Goal: Information Seeking & Learning: Check status

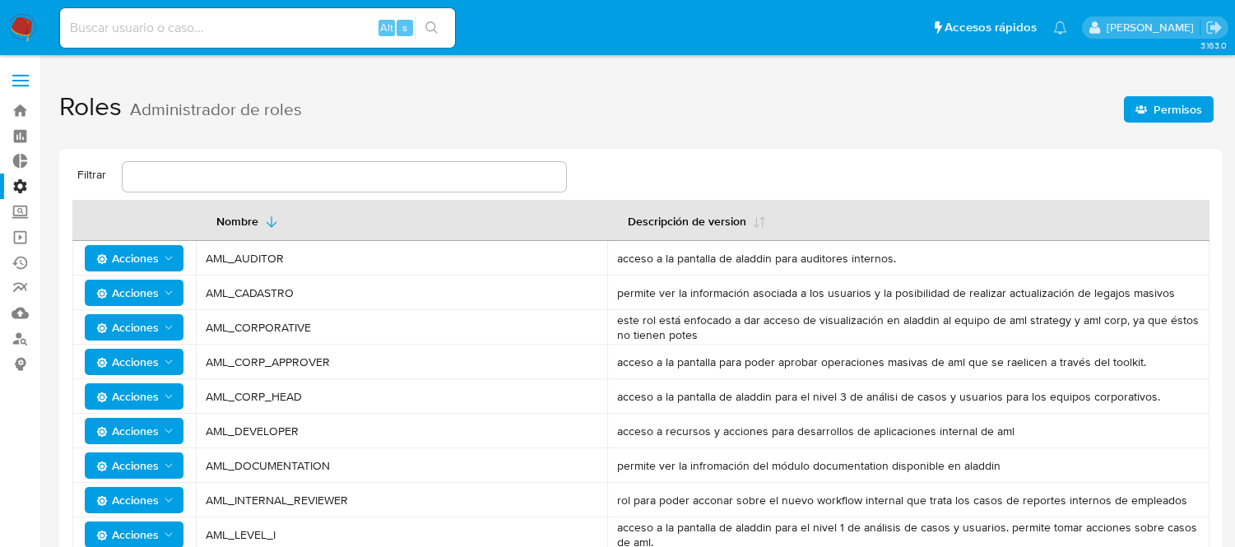
scroll to position [274, 0]
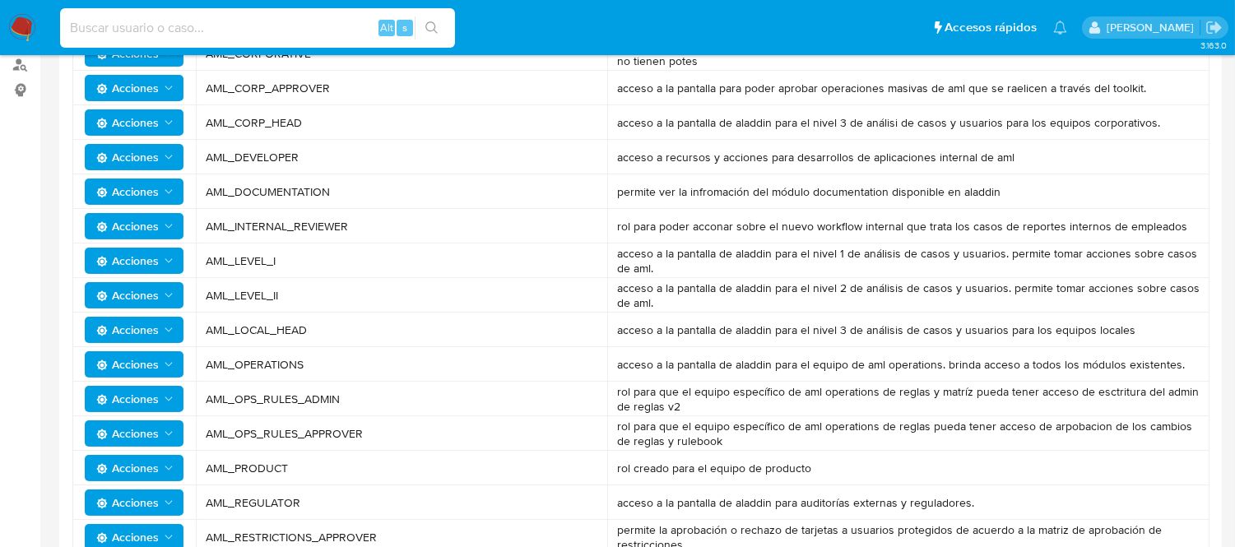
click at [223, 30] on input at bounding box center [257, 27] width 395 height 21
paste input "2622913198"
type input "2622913198"
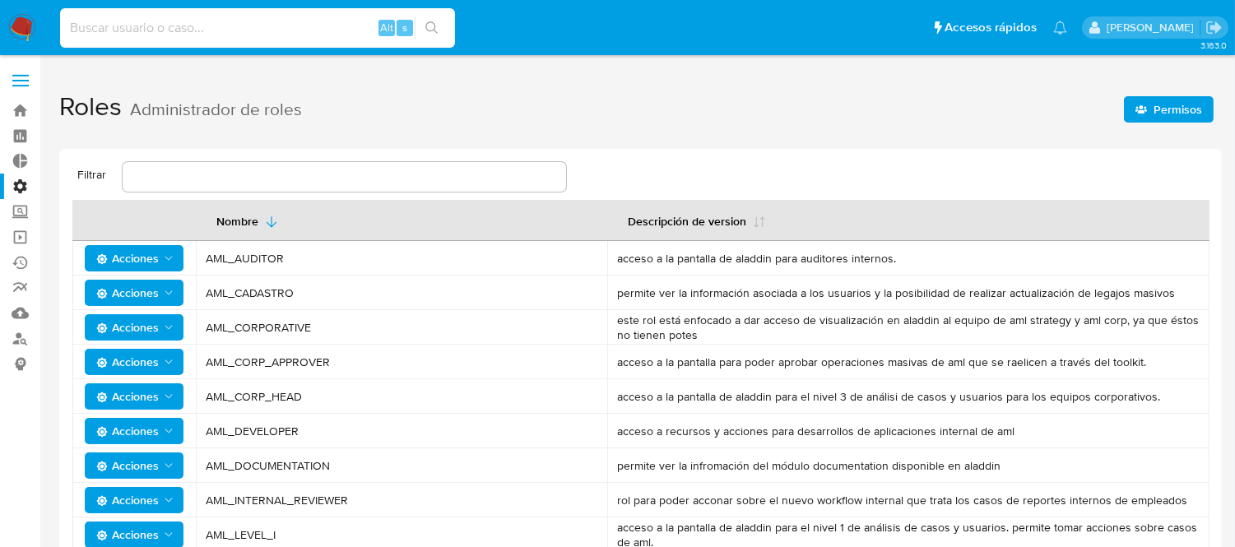
click at [119, 34] on input at bounding box center [257, 27] width 395 height 21
paste input "2622913198"
type input "2622913198"
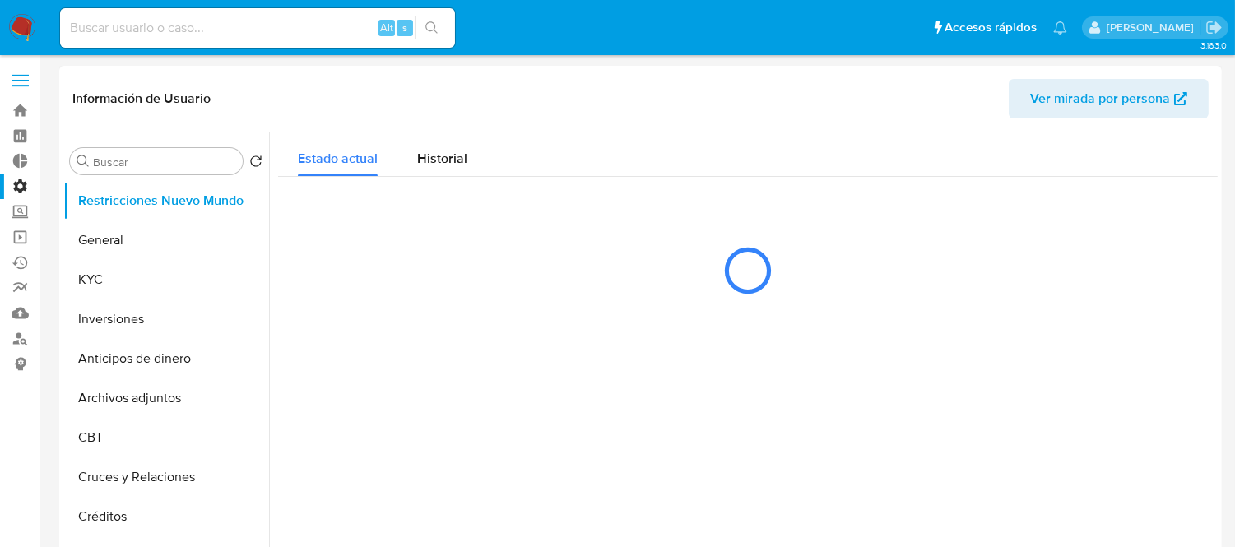
select select "10"
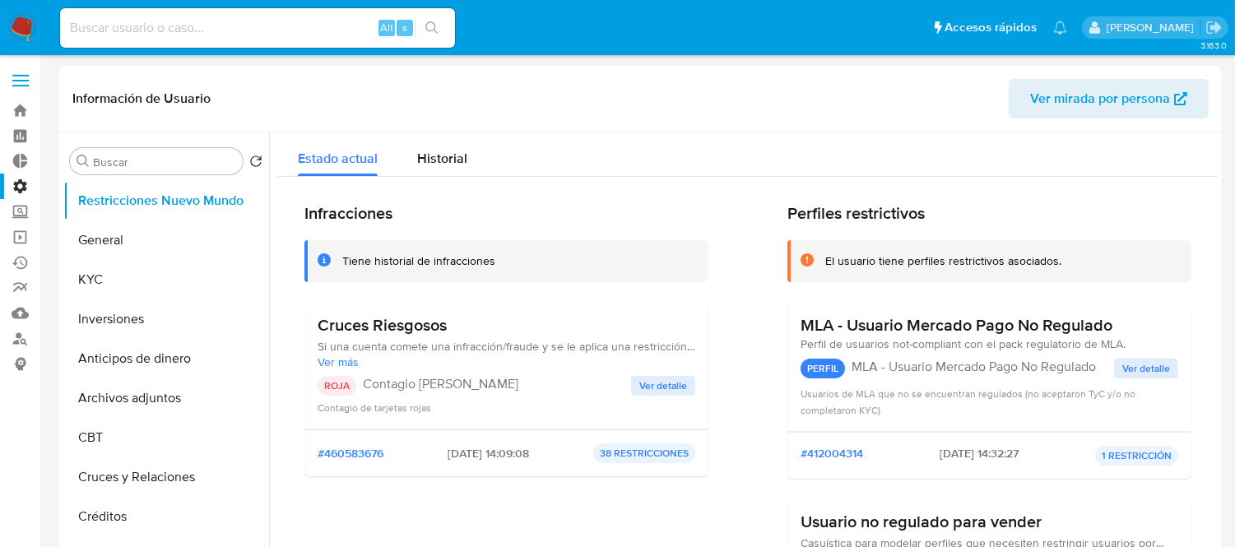
click at [662, 390] on span "Ver detalle" at bounding box center [663, 386] width 48 height 16
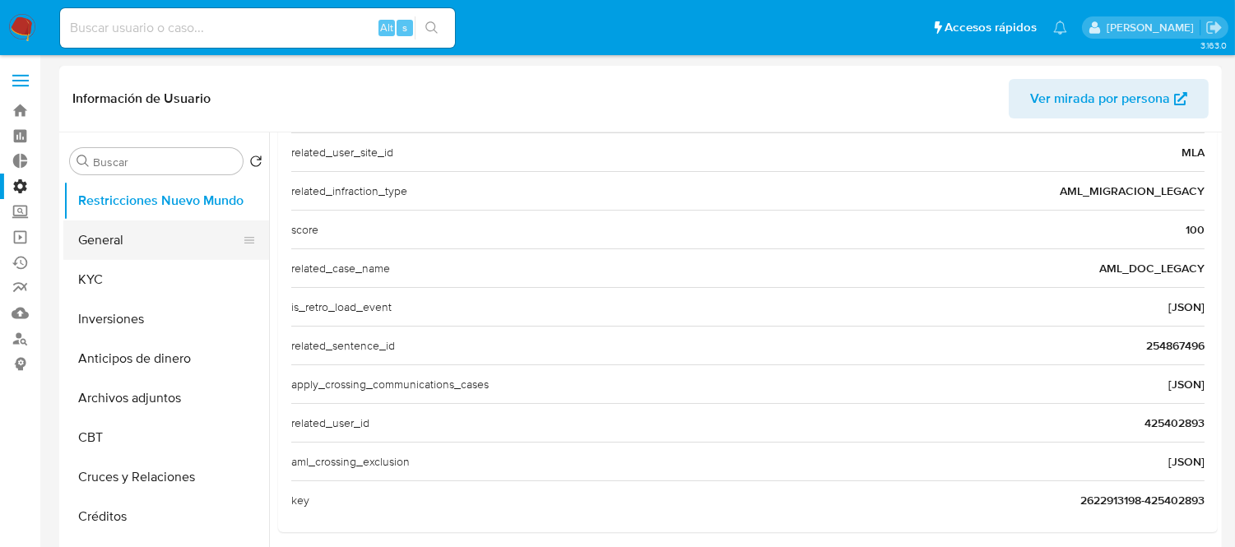
click at [132, 244] on button "General" at bounding box center [159, 239] width 192 height 39
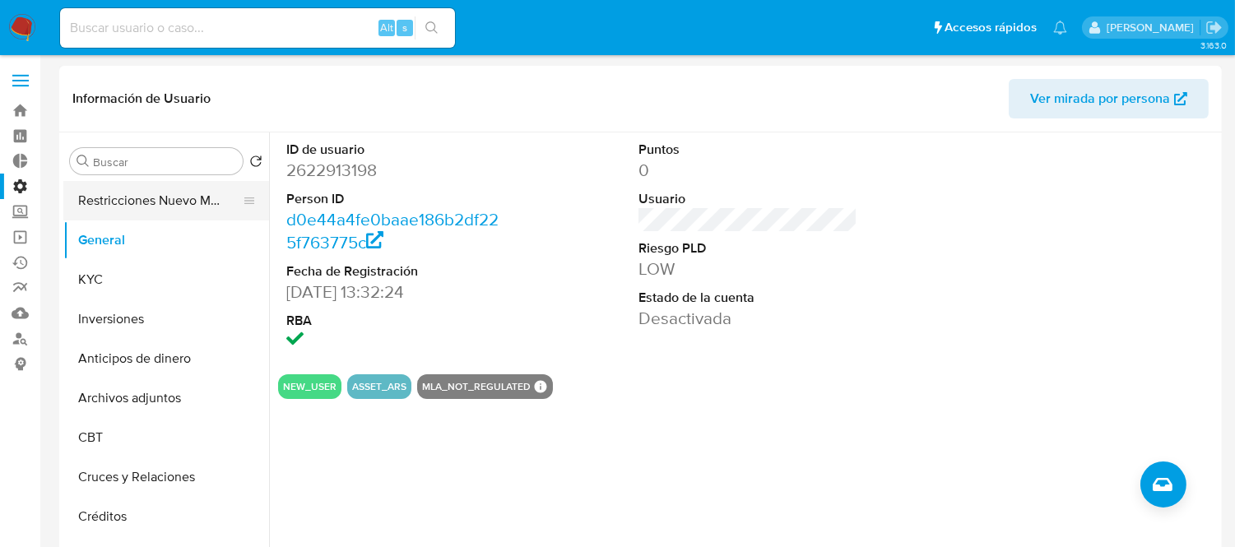
click at [119, 204] on button "Restricciones Nuevo Mundo" at bounding box center [159, 200] width 192 height 39
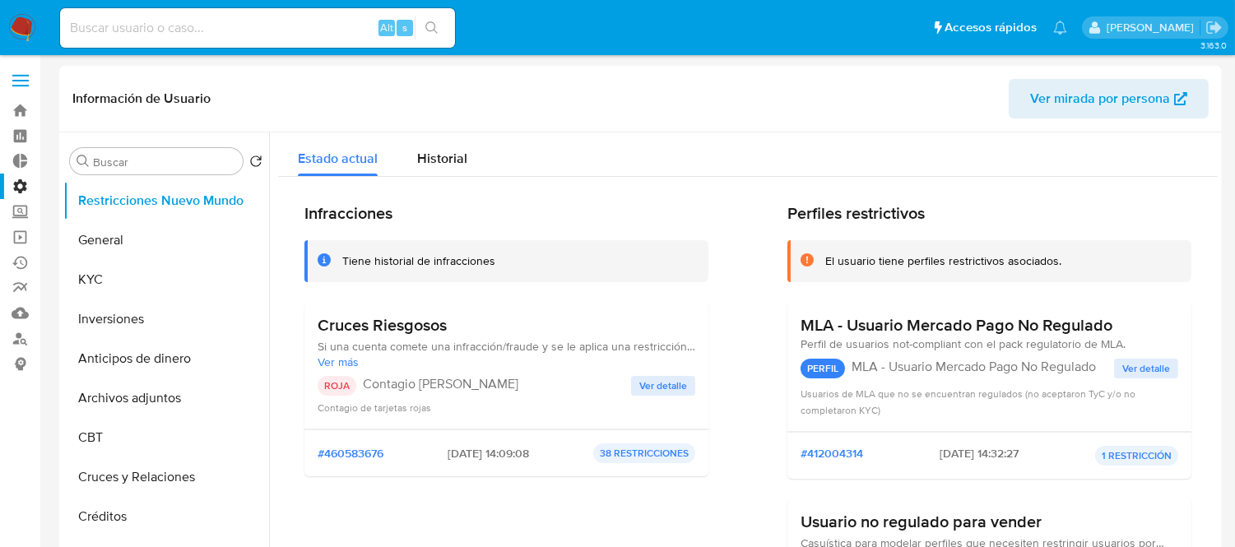
click at [644, 388] on span "Ver detalle" at bounding box center [663, 386] width 48 height 16
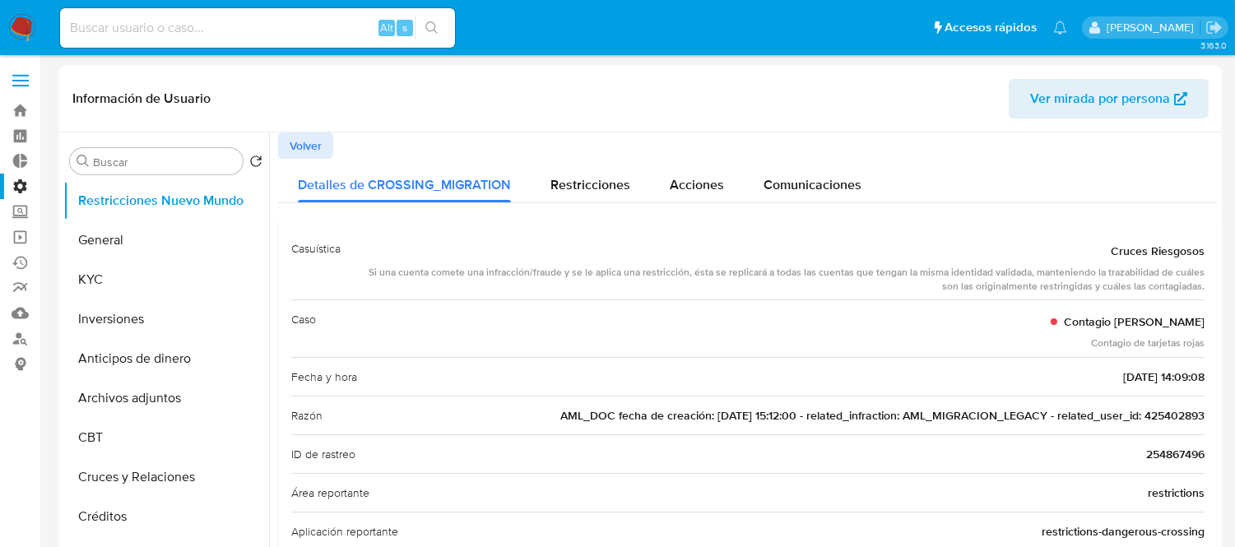
click at [1152, 417] on span "AML_DOC fecha de creación: 16/11/2021 15:12:00 - related_infraction: AML_MIGRAC…" at bounding box center [882, 415] width 644 height 16
click at [104, 34] on input at bounding box center [257, 27] width 395 height 21
click at [214, 19] on input at bounding box center [257, 27] width 395 height 21
paste input "460569566"
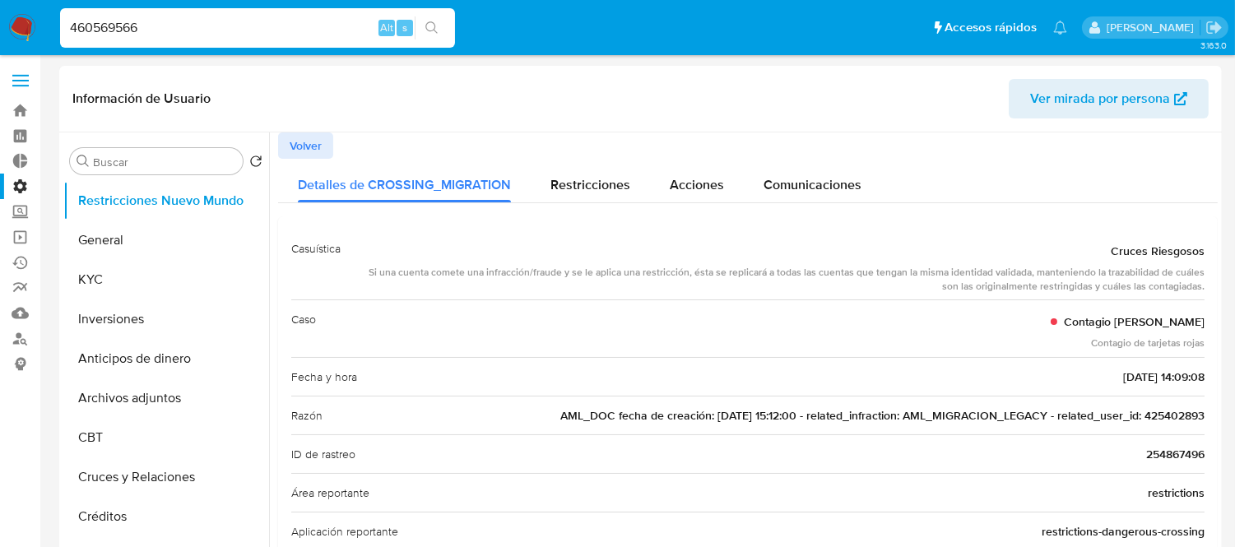
type input "460569566"
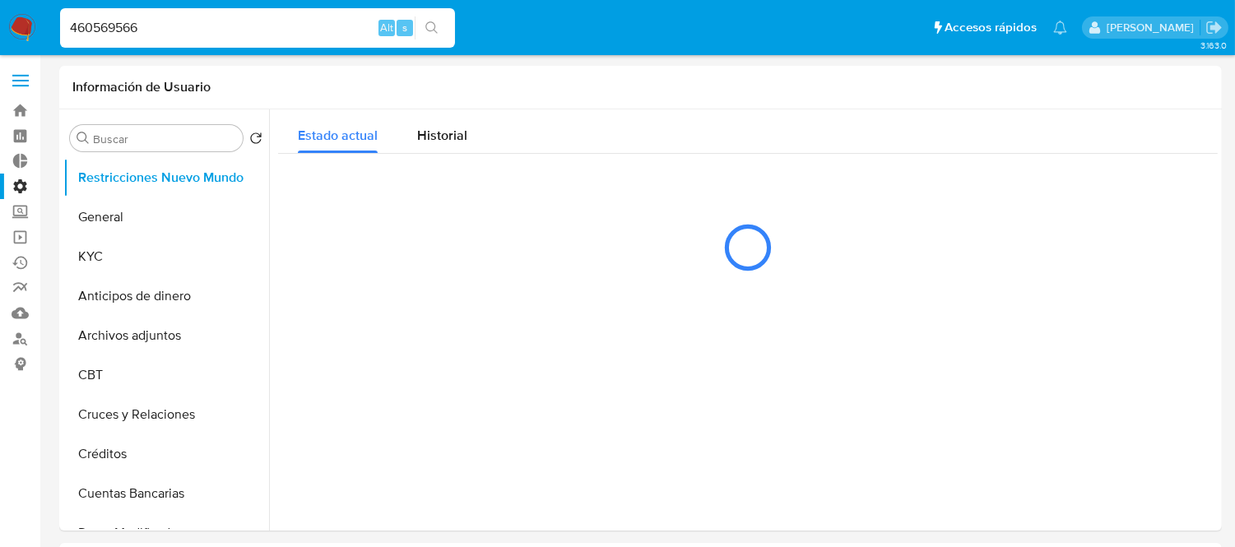
select select "10"
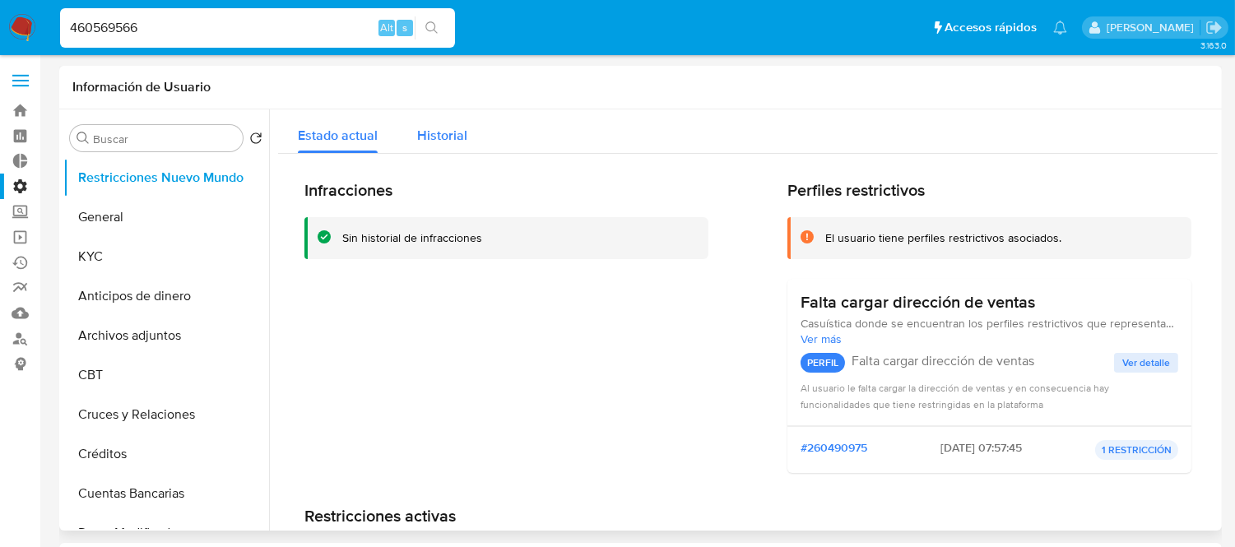
click at [432, 124] on div "Historial" at bounding box center [442, 131] width 50 height 44
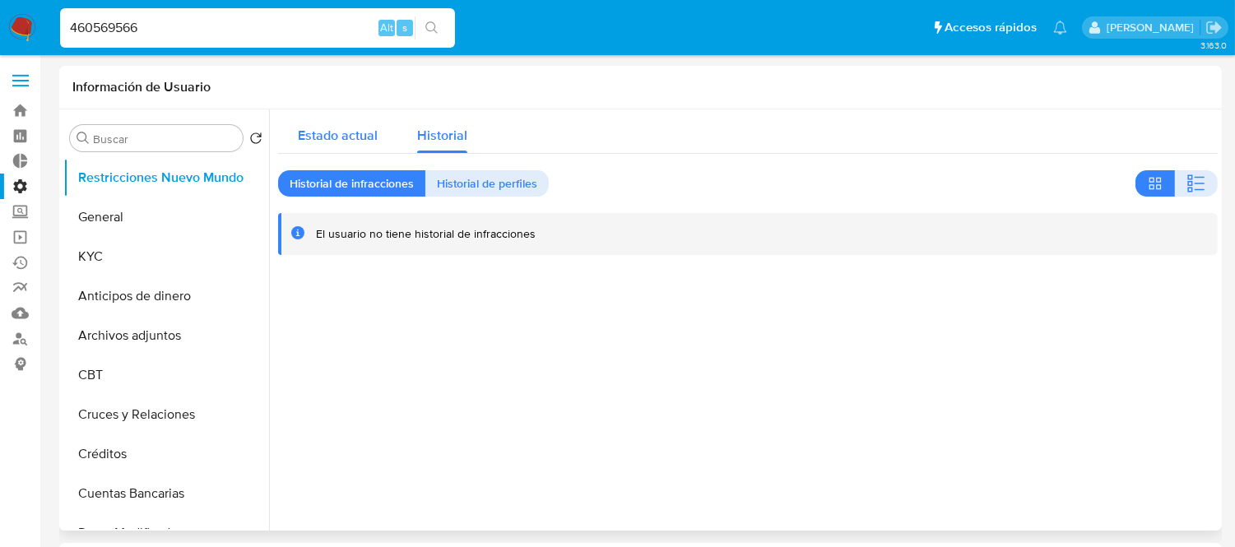
click at [383, 120] on button "Estado actual" at bounding box center [337, 131] width 119 height 44
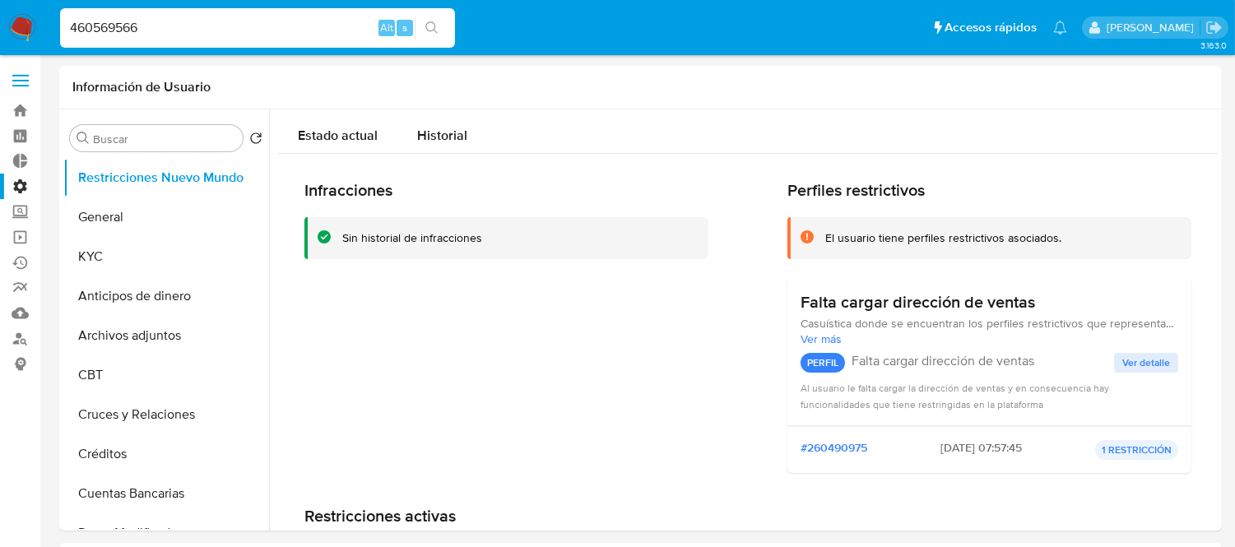
click at [190, 18] on input "460569566" at bounding box center [257, 27] width 395 height 21
paste input "267589710"
type input "267589710"
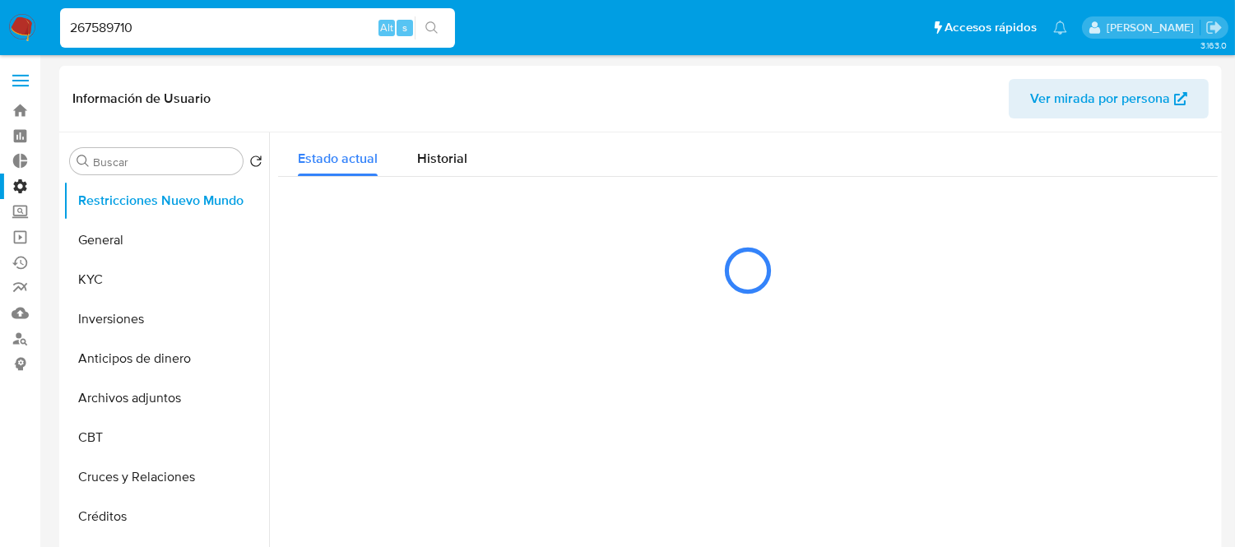
select select "10"
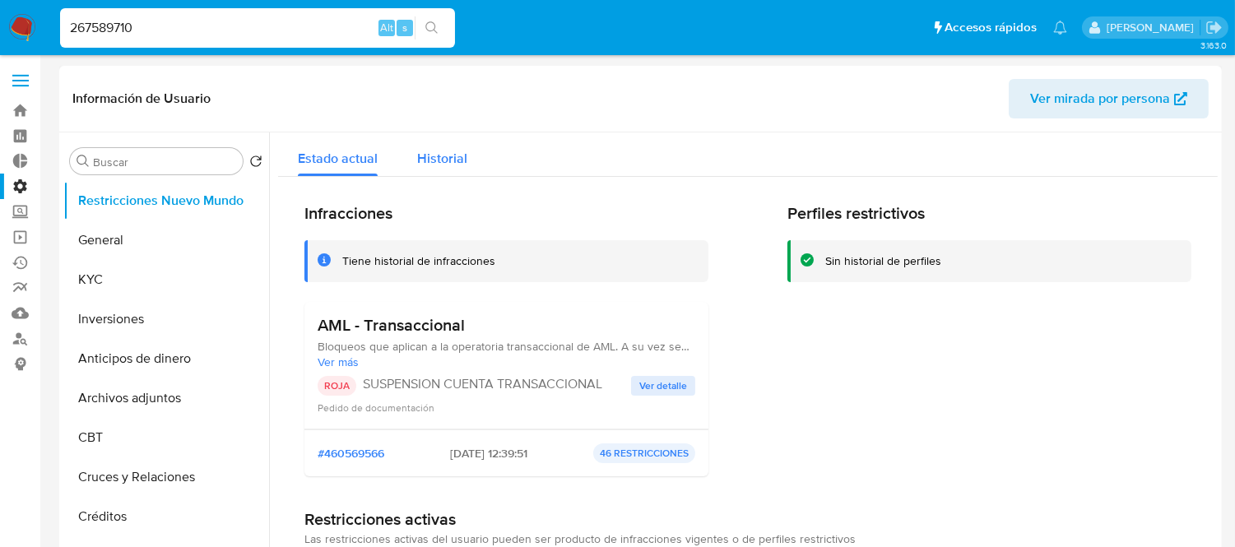
click at [430, 165] on span "Historial" at bounding box center [442, 158] width 50 height 19
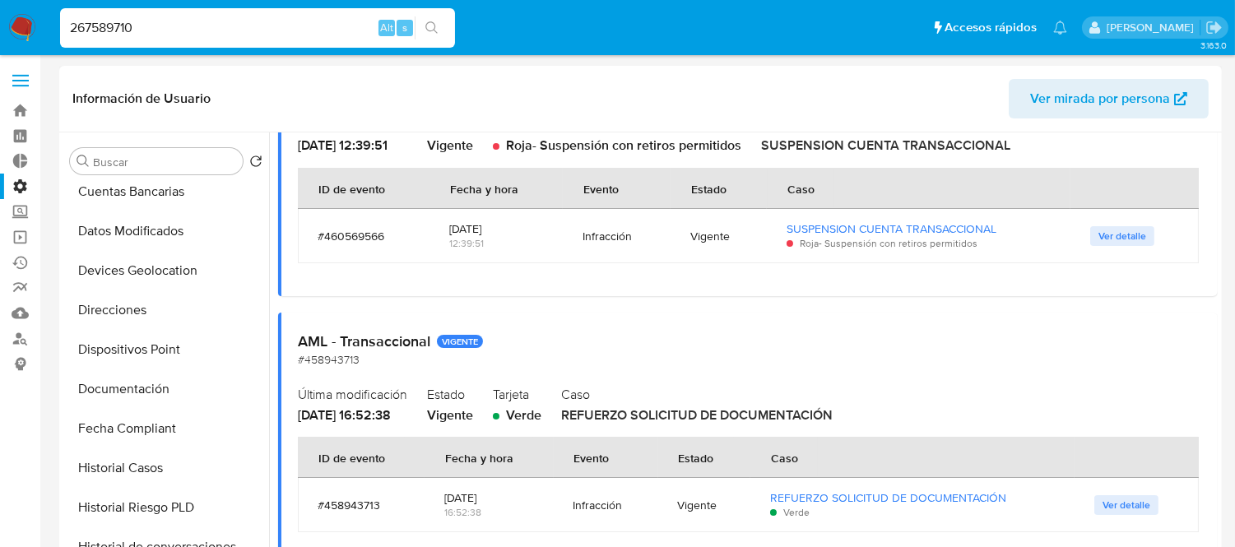
scroll to position [225, 0]
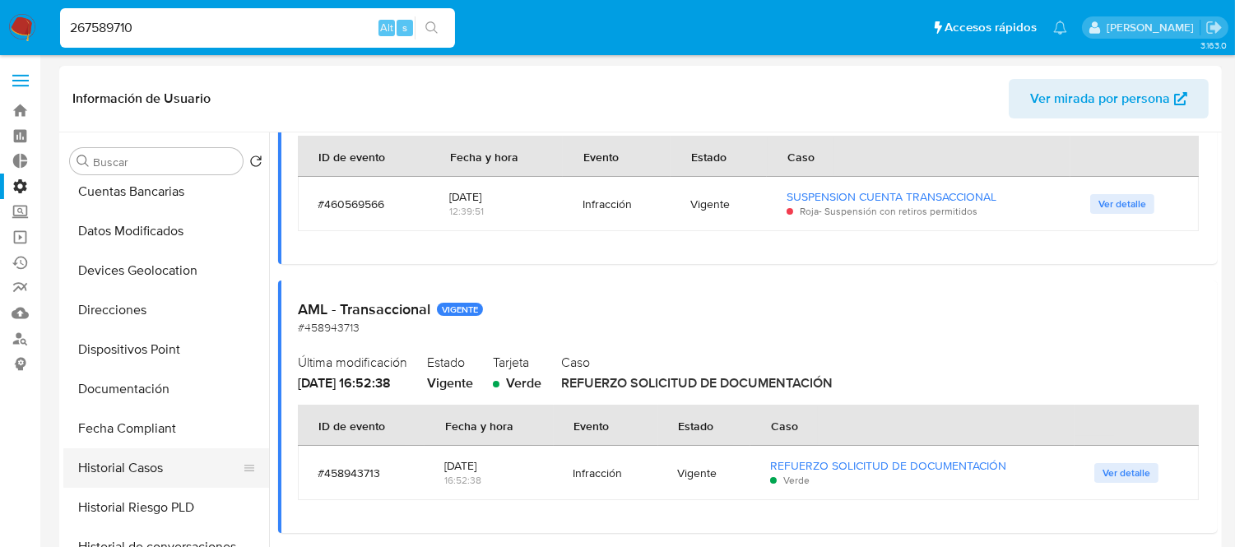
click at [157, 463] on button "Historial Casos" at bounding box center [159, 467] width 192 height 39
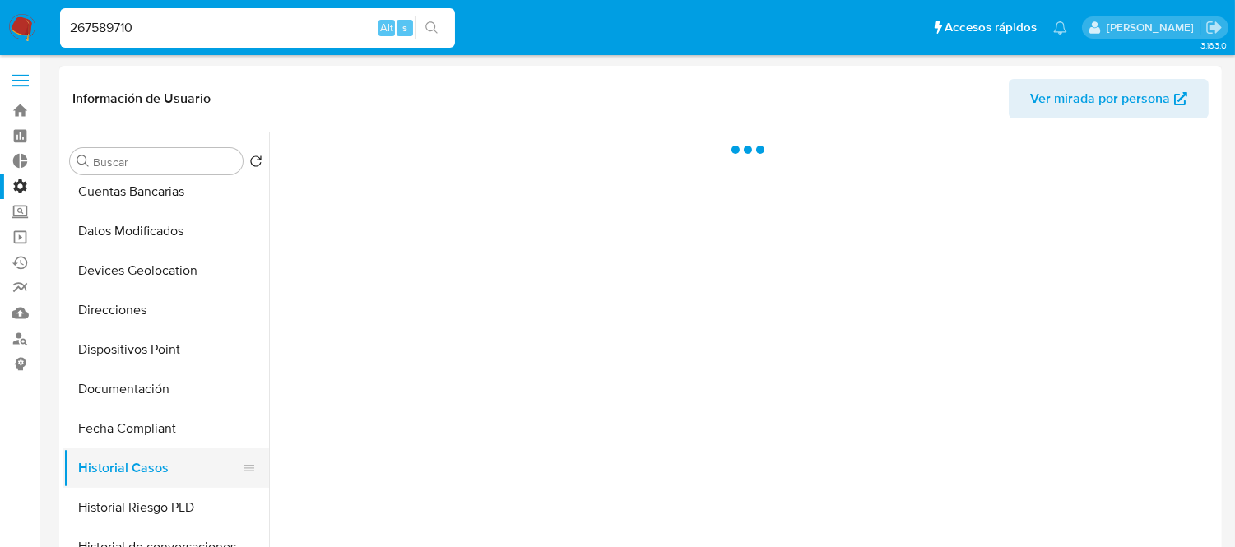
scroll to position [0, 0]
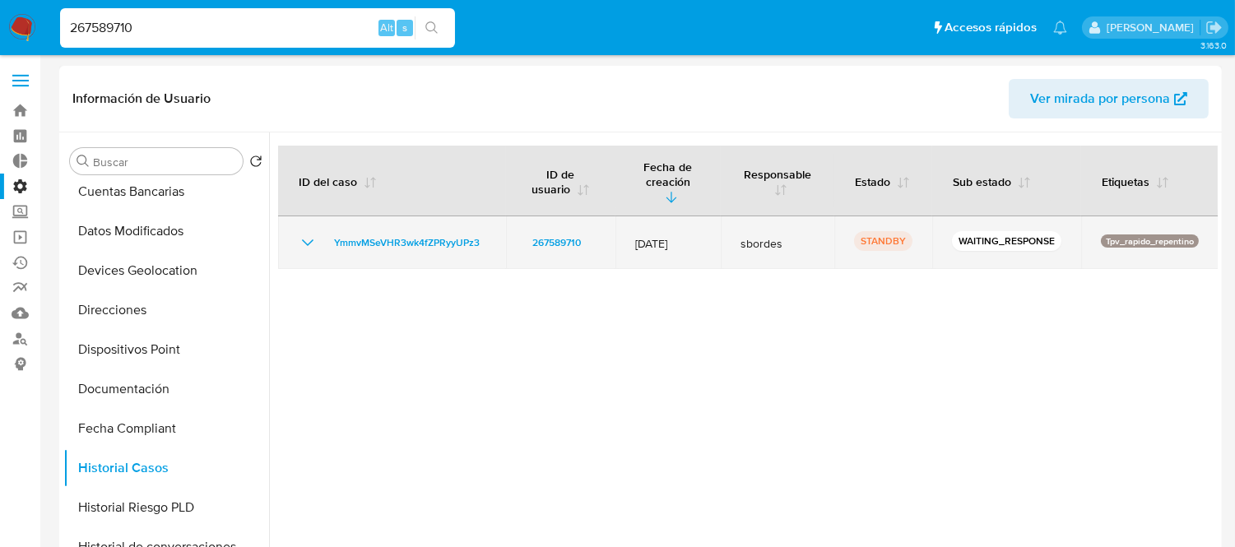
click at [343, 242] on td "YmmvMSeVHR3wk4fZPRyyUPz3" at bounding box center [392, 242] width 228 height 53
click at [332, 233] on link "YmmvMSeVHR3wk4fZPRyyUPz3" at bounding box center [406, 243] width 159 height 20
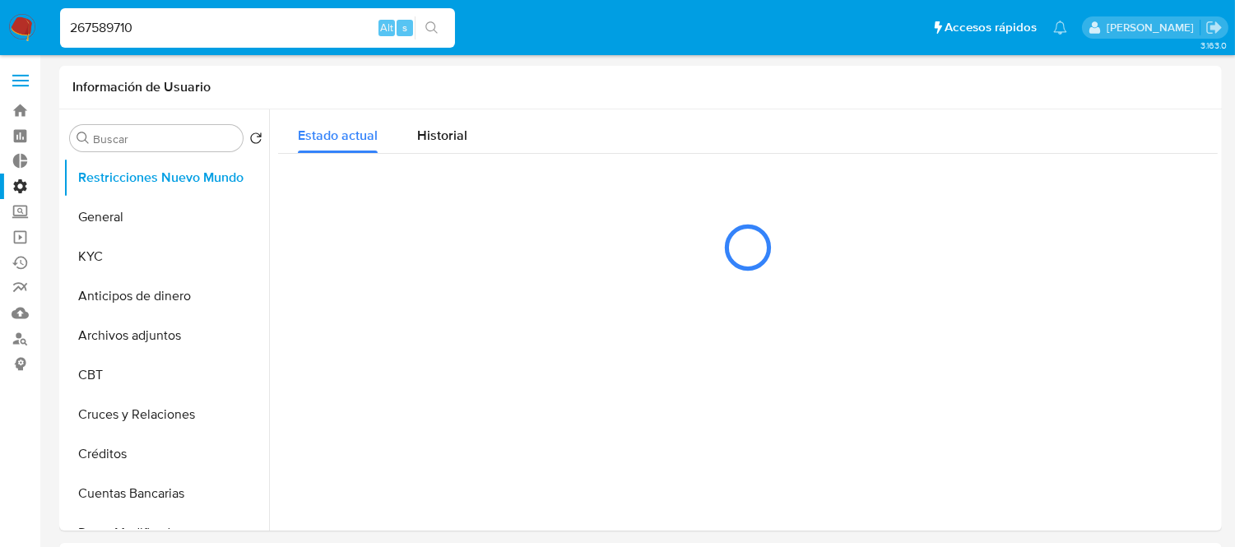
select select "10"
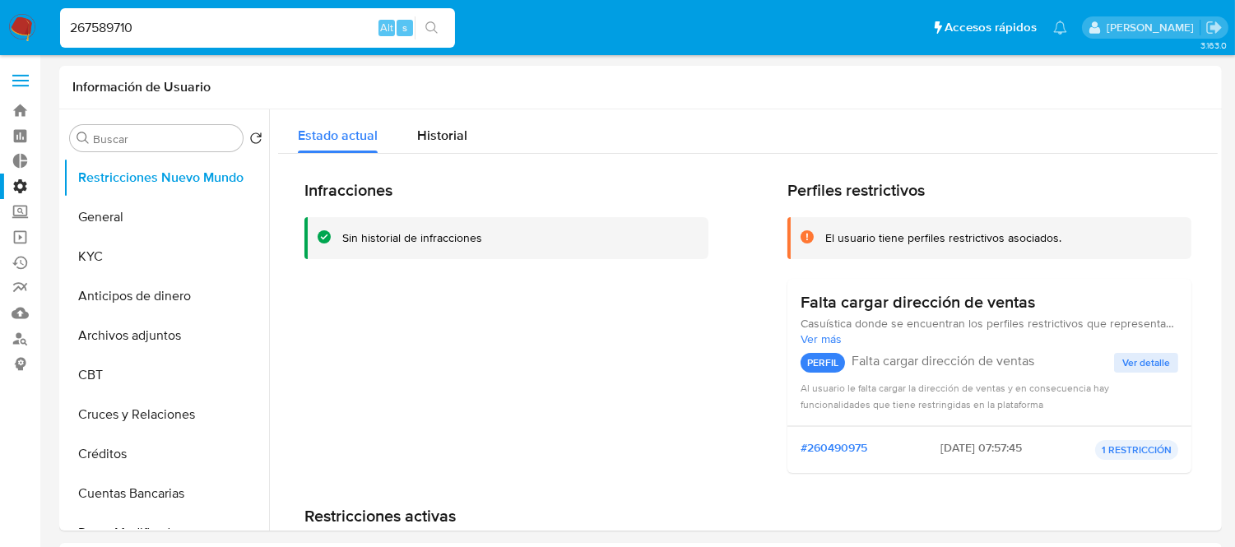
click at [146, 27] on input "267589710" at bounding box center [257, 27] width 395 height 21
paste input "473332651"
type input "473332651"
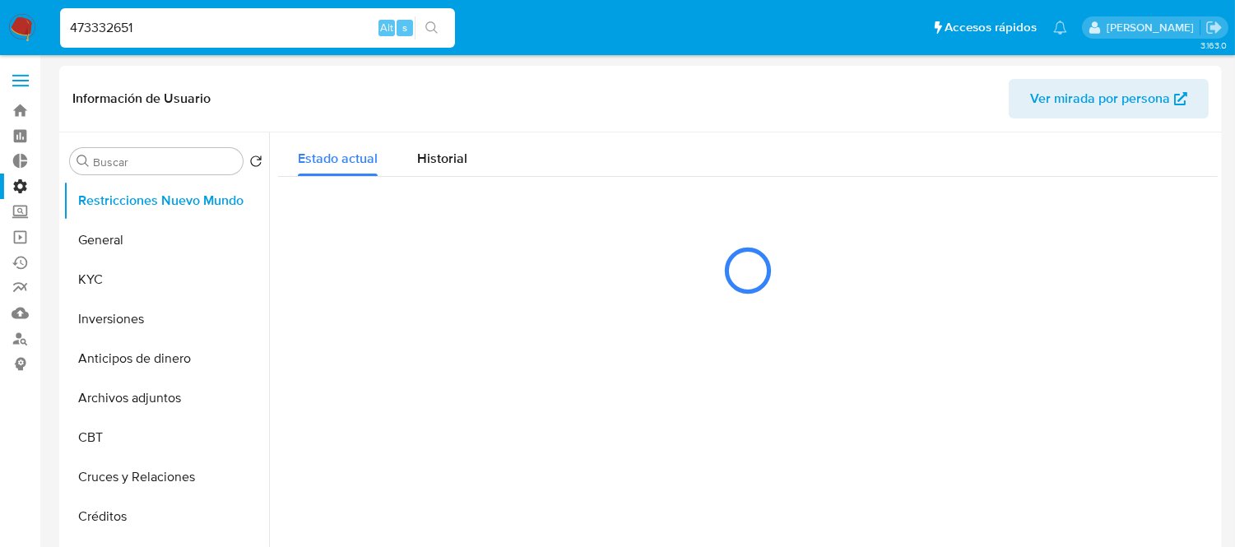
select select "10"
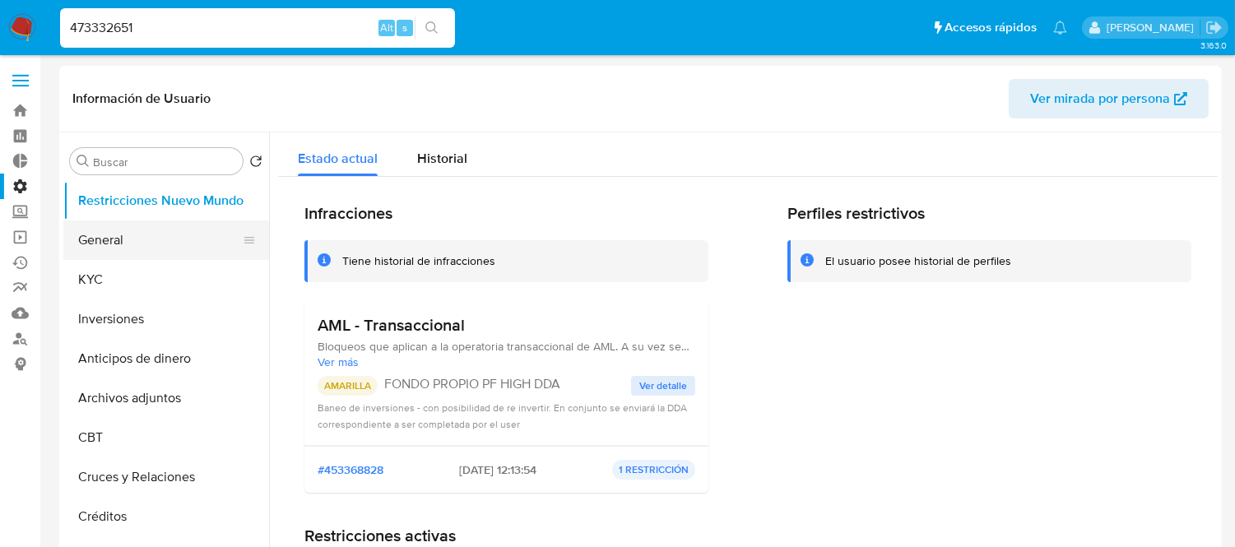
click at [151, 244] on button "General" at bounding box center [159, 239] width 192 height 39
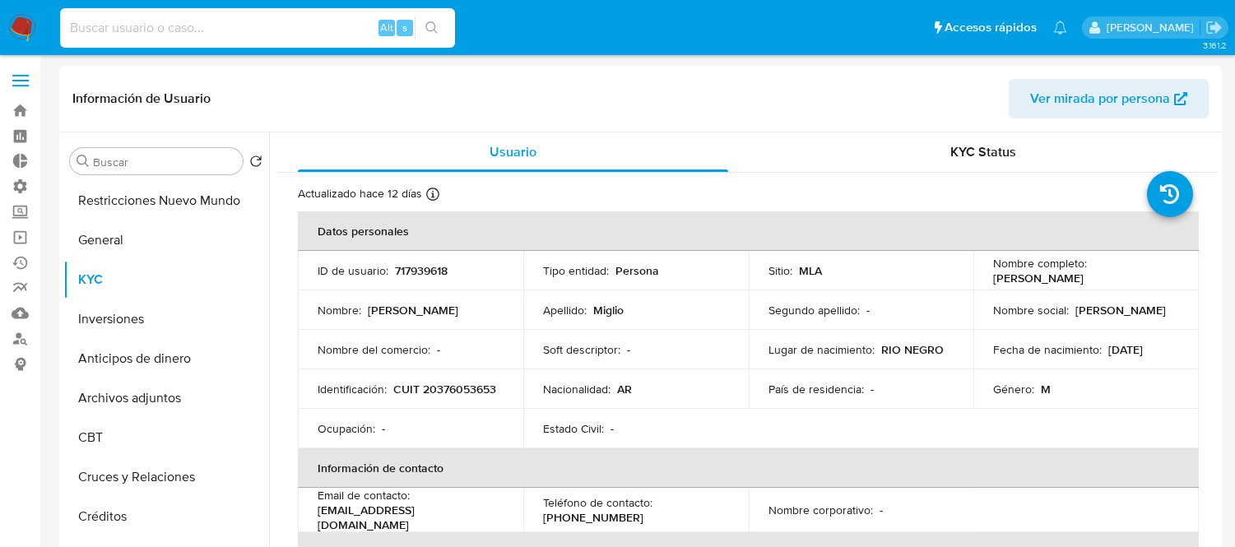
select select "10"
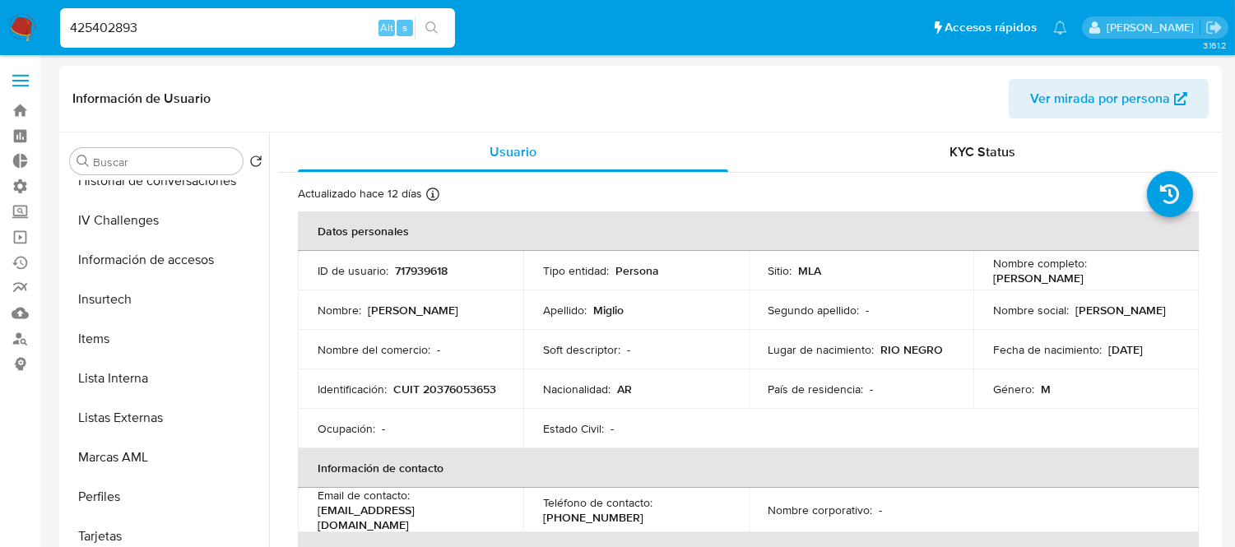
type input "425402893"
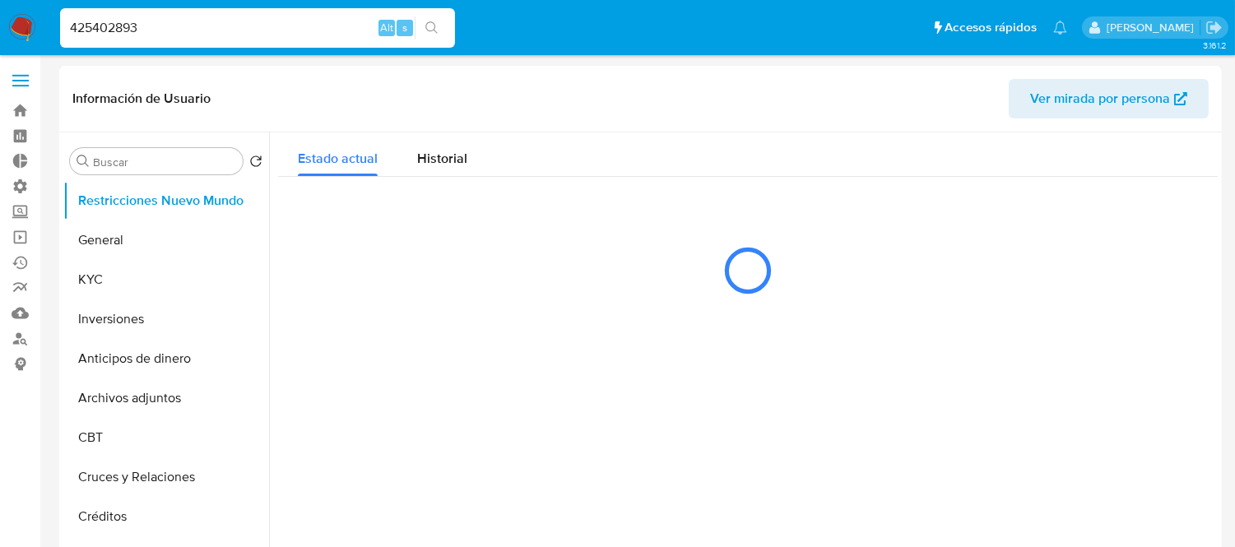
select select "10"
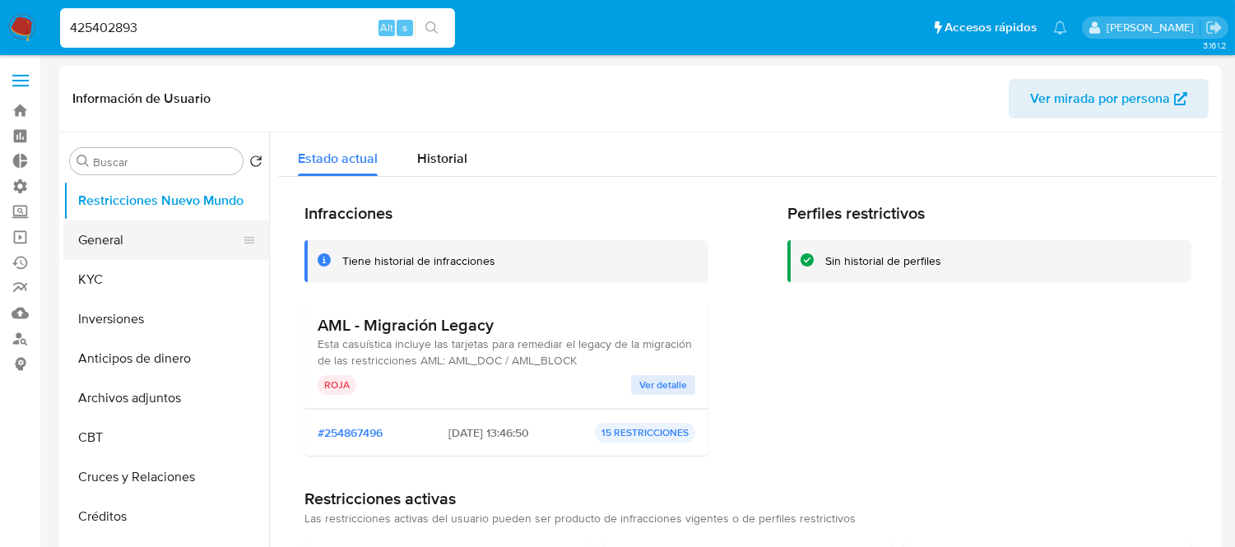
click at [173, 248] on button "General" at bounding box center [159, 239] width 192 height 39
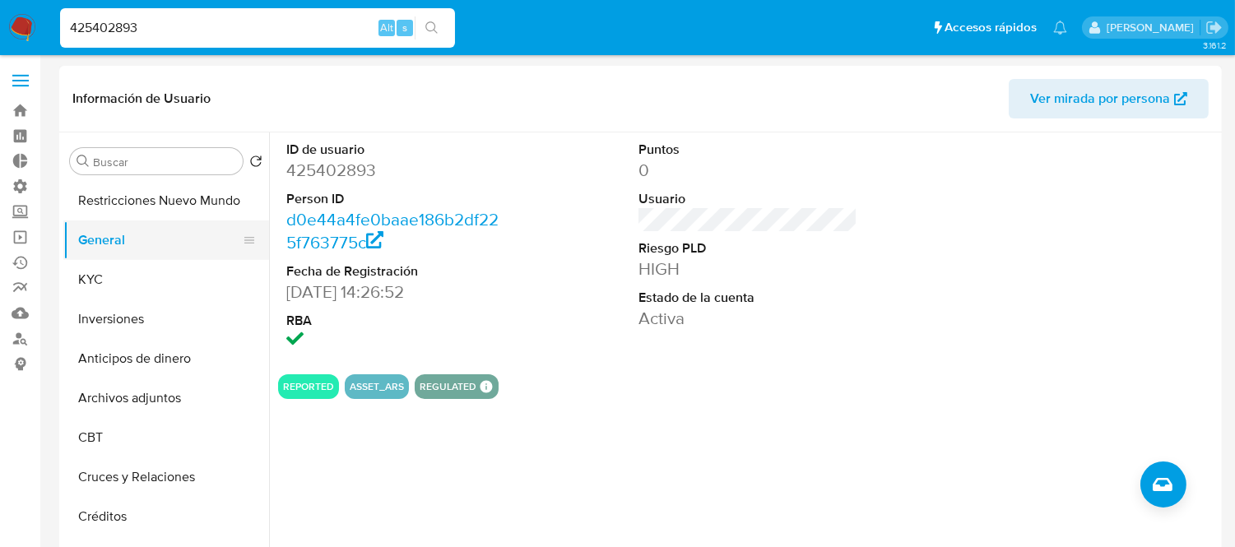
click at [141, 244] on button "General" at bounding box center [159, 239] width 192 height 39
click at [160, 192] on button "Restricciones Nuevo Mundo" at bounding box center [159, 200] width 192 height 39
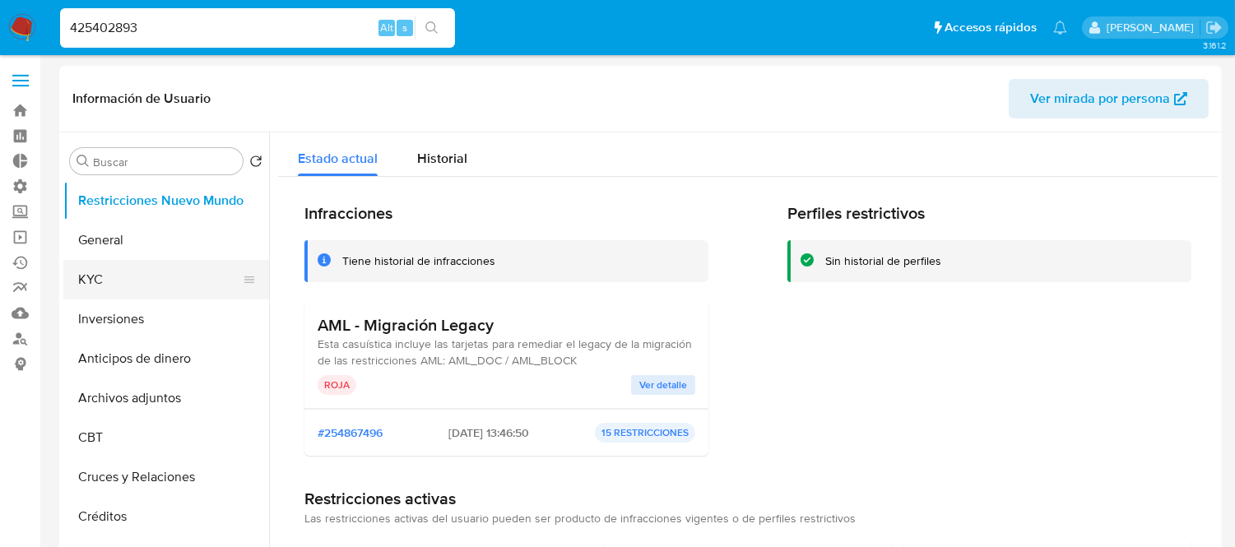
click at [126, 270] on button "KYC" at bounding box center [159, 279] width 192 height 39
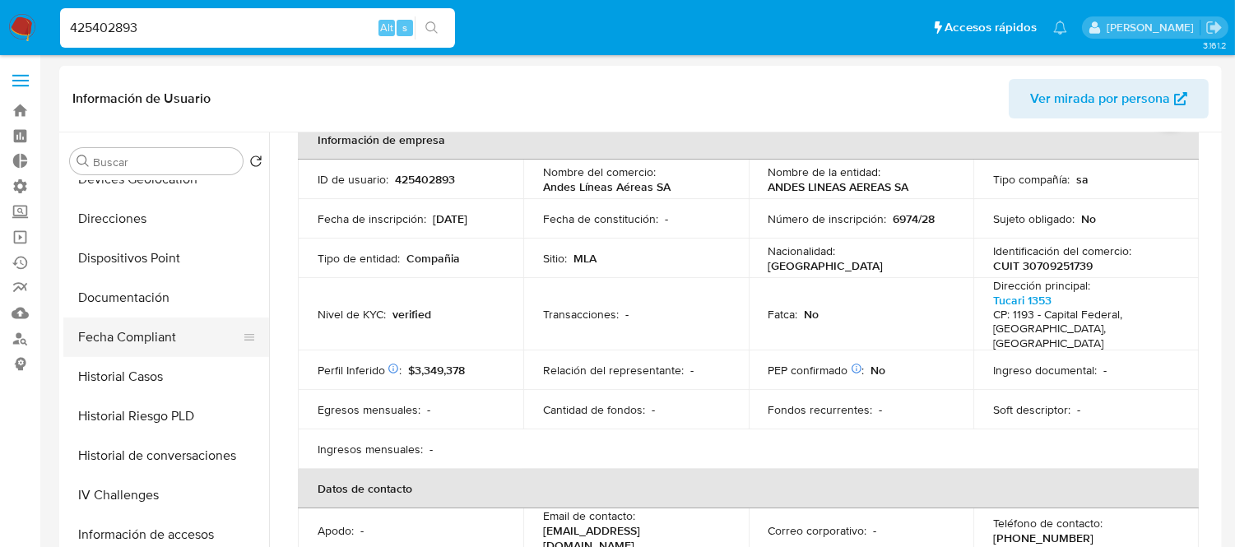
scroll to position [547, 0]
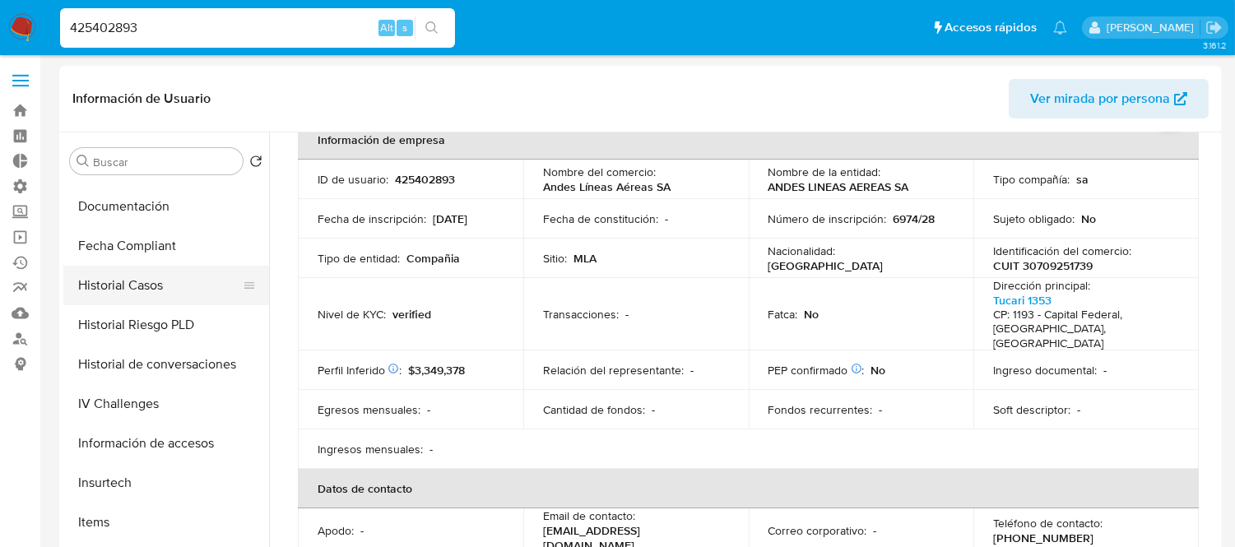
click at [129, 281] on button "Historial Casos" at bounding box center [159, 285] width 192 height 39
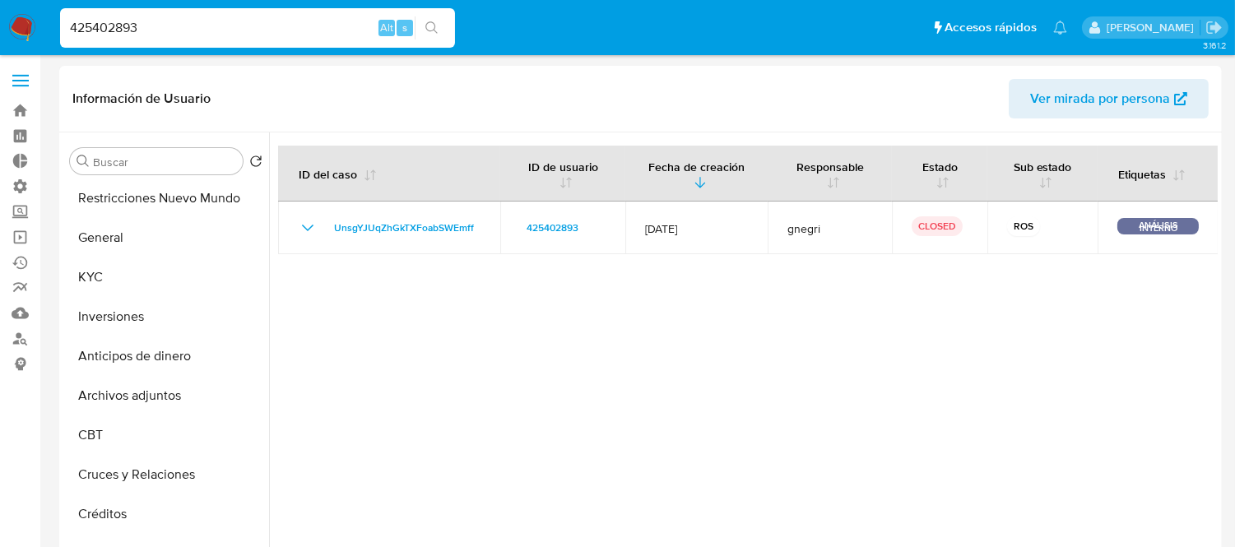
scroll to position [0, 0]
click at [208, 21] on input "425402893" at bounding box center [257, 27] width 395 height 21
click at [128, 200] on button "Restricciones Nuevo Mundo" at bounding box center [159, 200] width 192 height 39
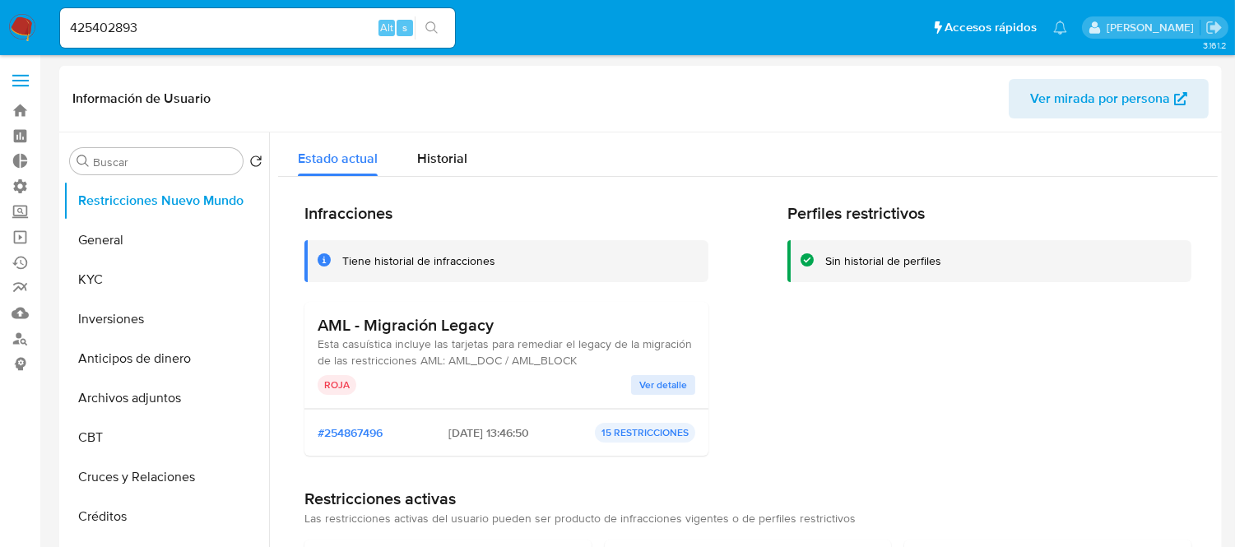
click at [118, 31] on input "425402893" at bounding box center [257, 27] width 395 height 21
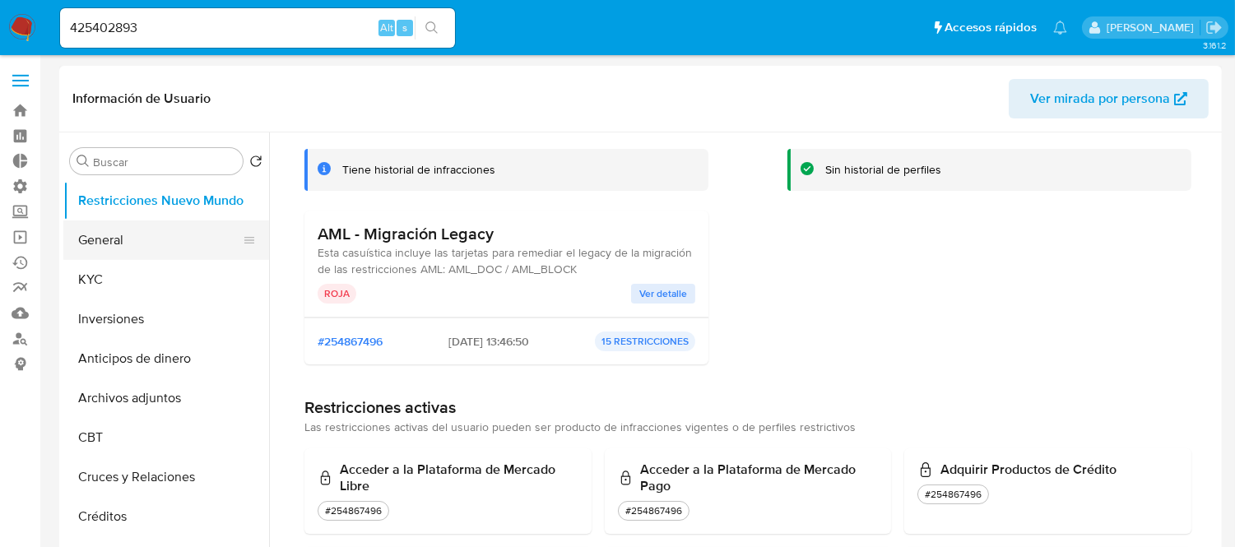
click at [144, 258] on button "General" at bounding box center [159, 239] width 192 height 39
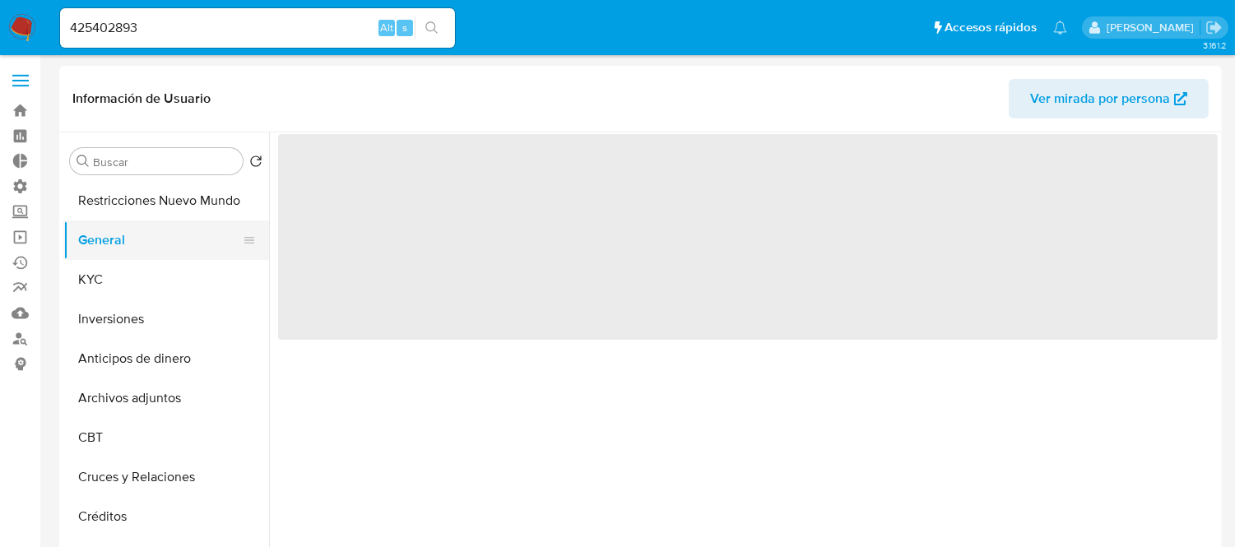
scroll to position [0, 0]
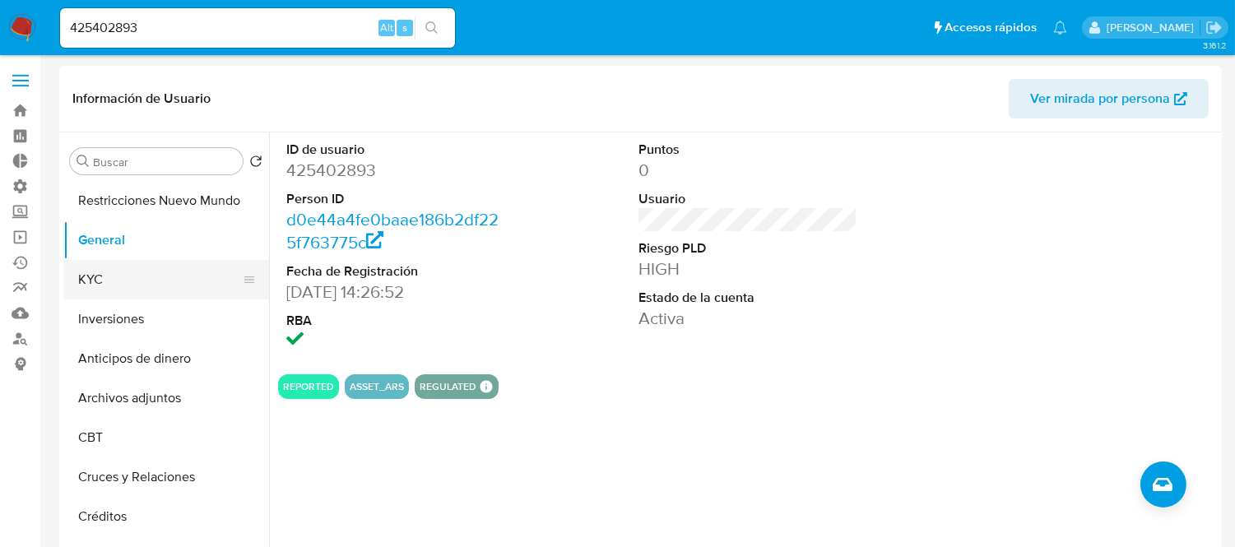
click at [68, 290] on button "KYC" at bounding box center [159, 279] width 192 height 39
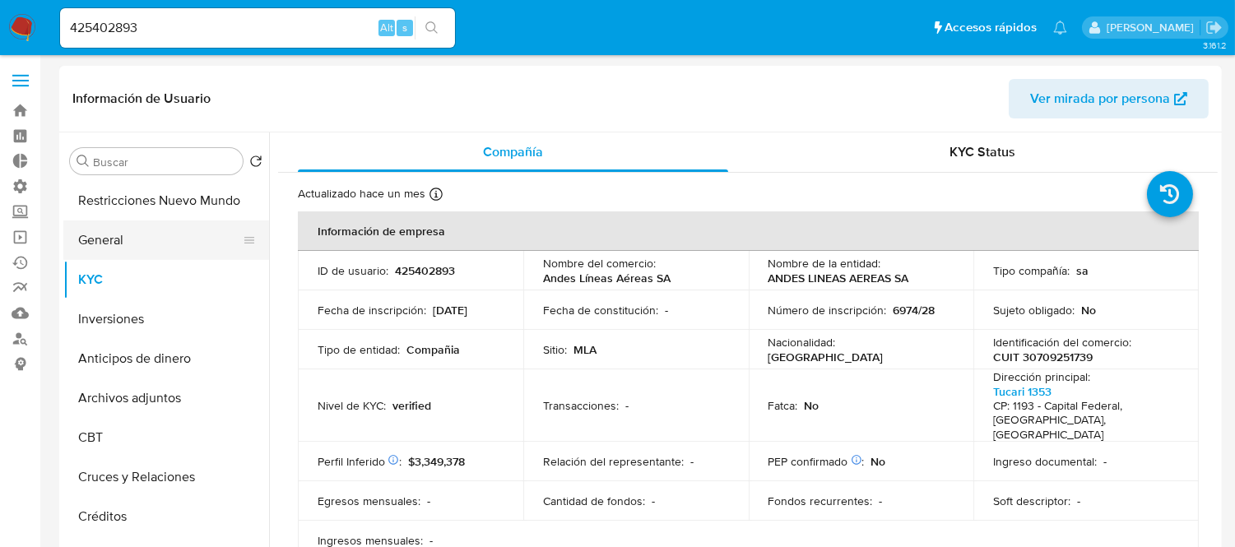
click at [103, 256] on button "General" at bounding box center [159, 239] width 192 height 39
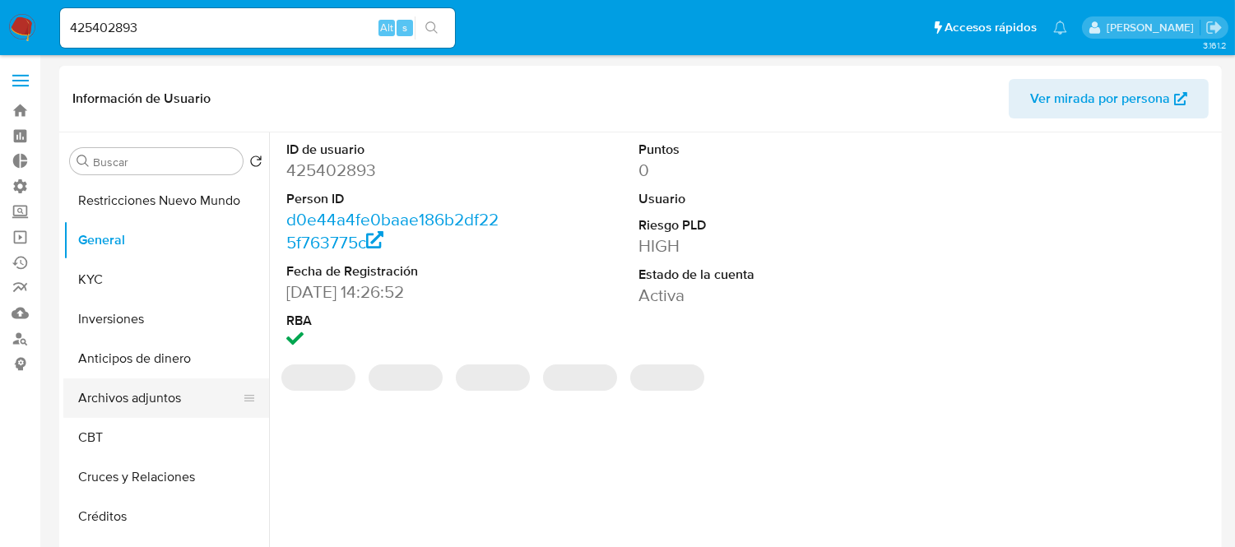
click at [114, 398] on button "Archivos adjuntos" at bounding box center [159, 397] width 192 height 39
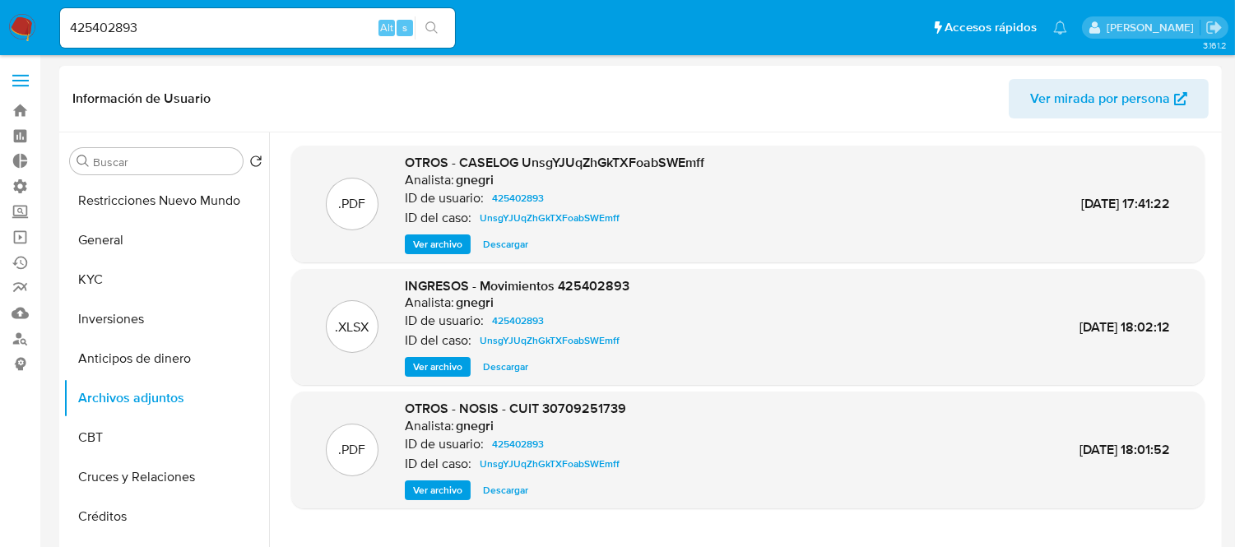
click at [459, 250] on span "Ver archivo" at bounding box center [437, 244] width 49 height 16
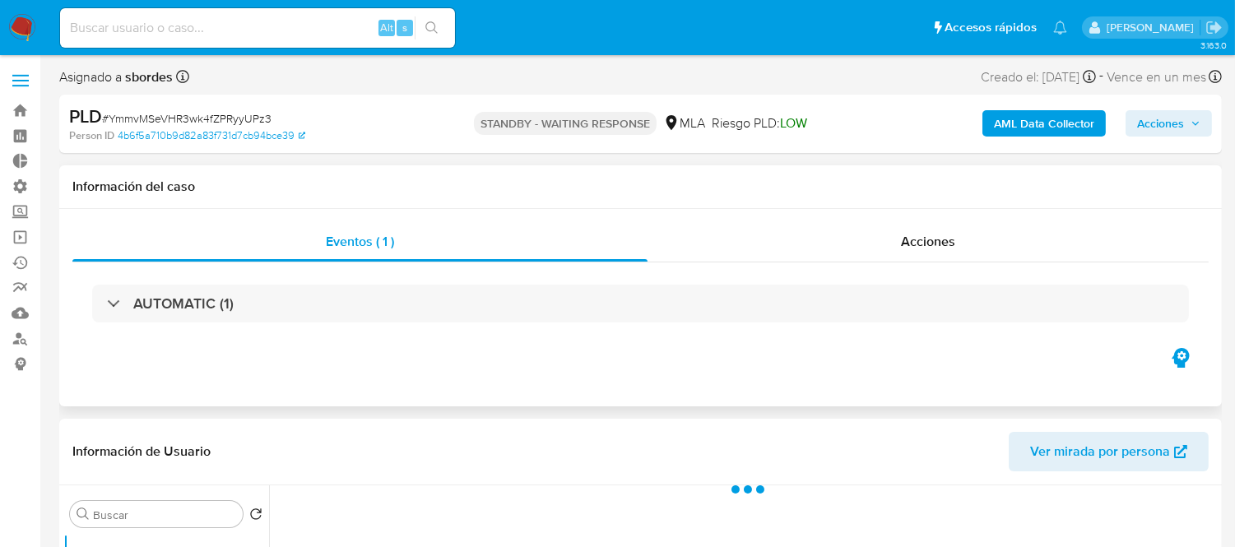
select select "10"
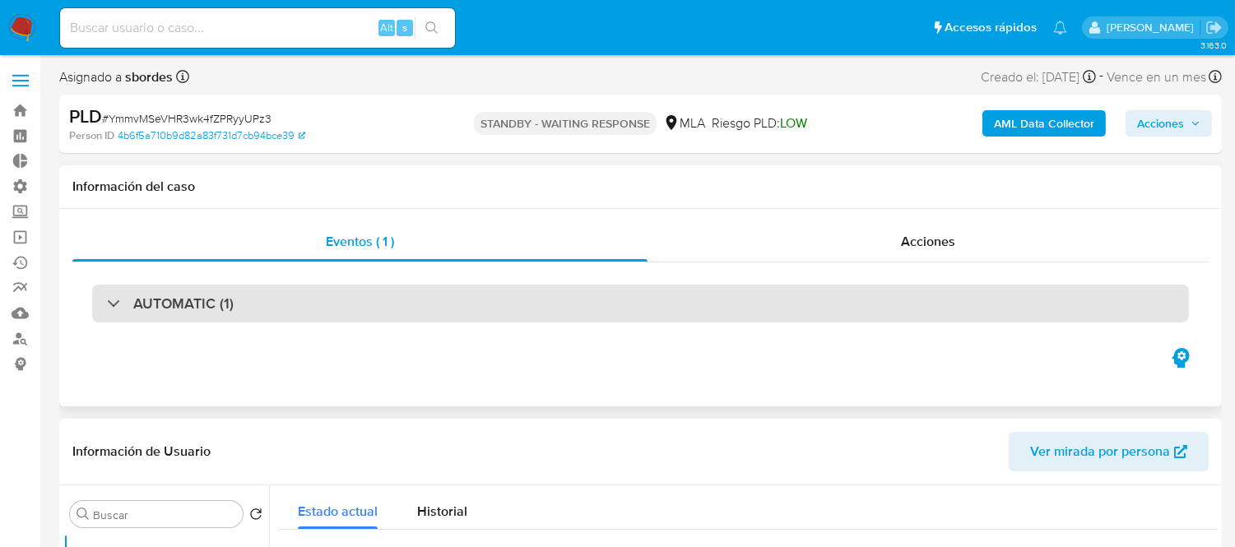
click at [272, 313] on div "AUTOMATIC (1)" at bounding box center [640, 304] width 1097 height 38
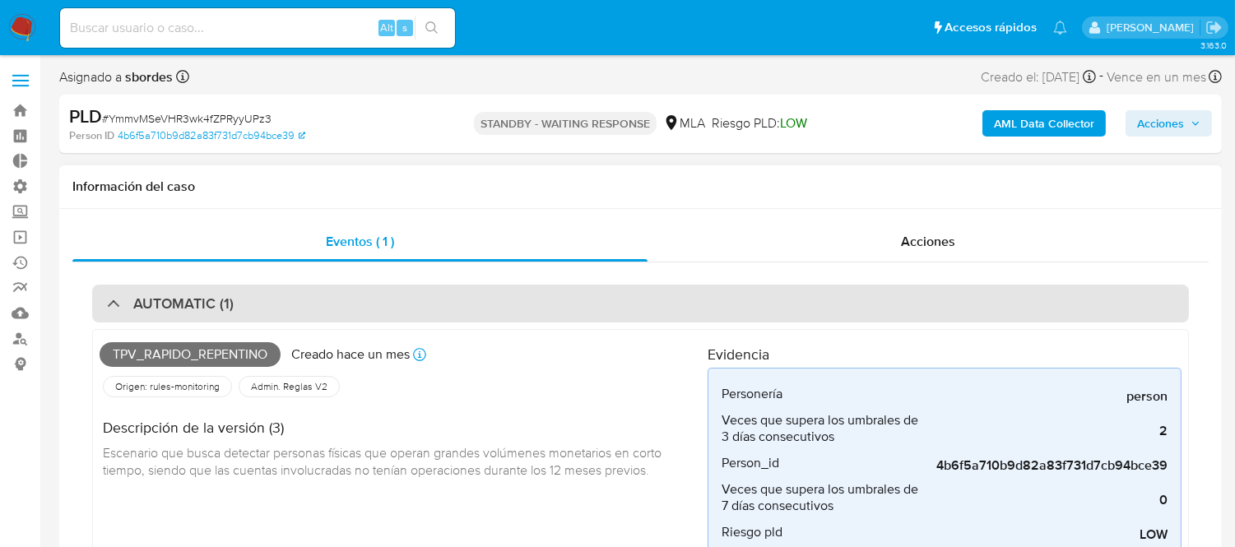
click at [272, 313] on div "AUTOMATIC (1)" at bounding box center [640, 304] width 1097 height 38
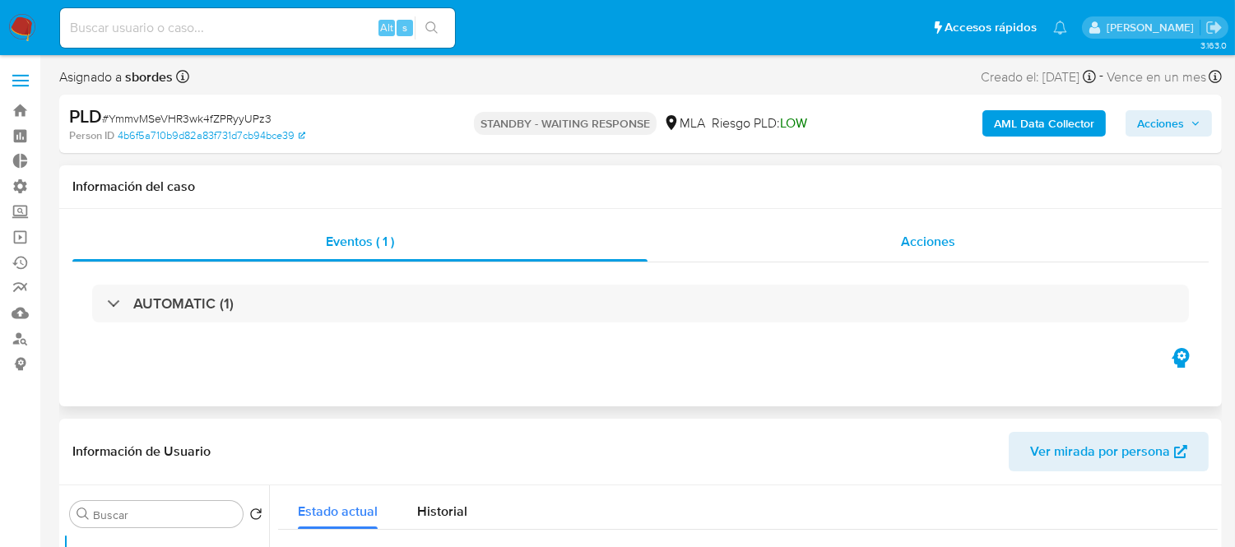
click at [893, 237] on div "Acciones" at bounding box center [927, 241] width 561 height 39
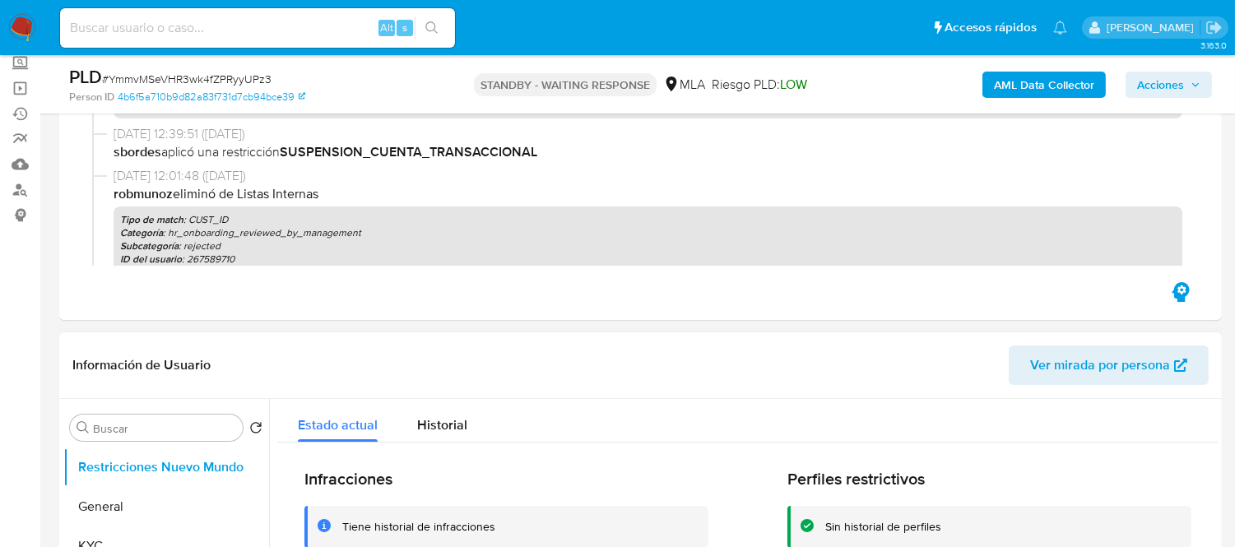
scroll to position [91, 0]
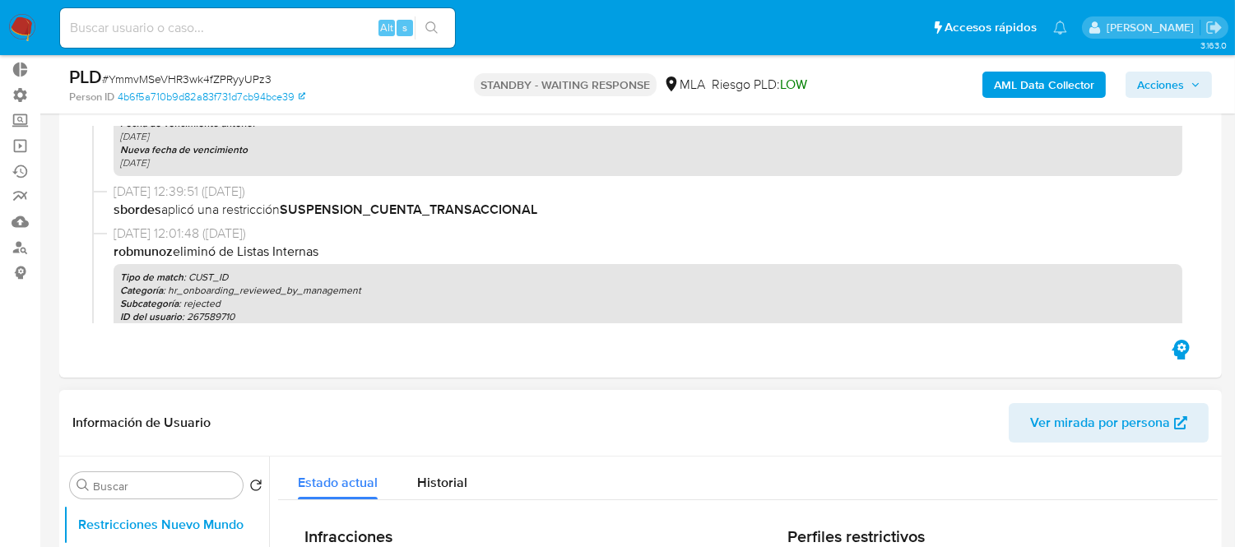
click at [122, 492] on input "Buscar" at bounding box center [164, 486] width 143 height 15
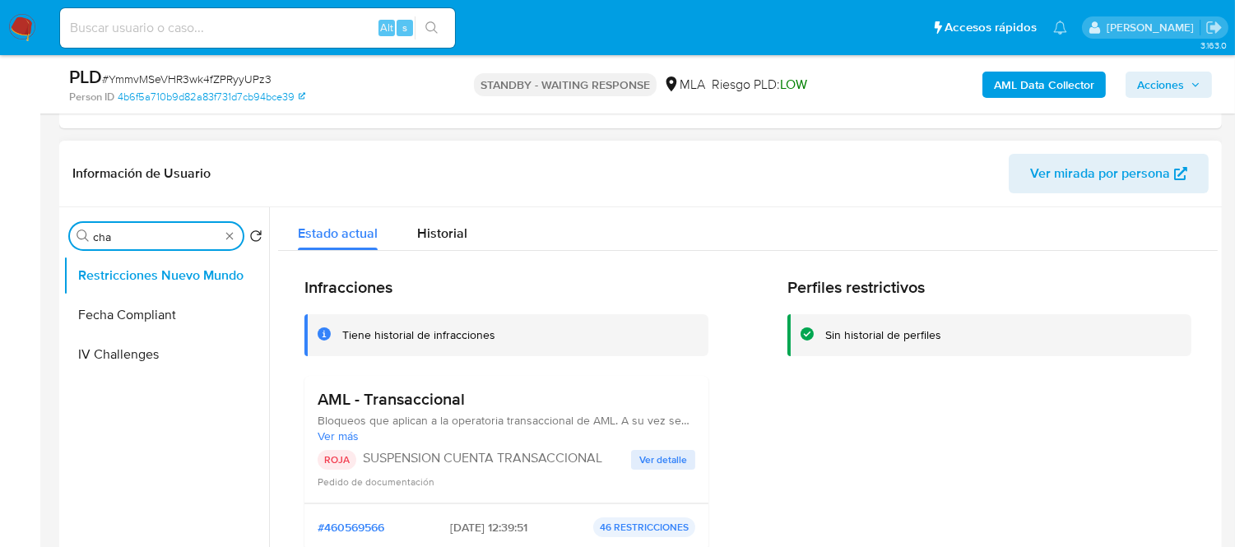
scroll to position [365, 0]
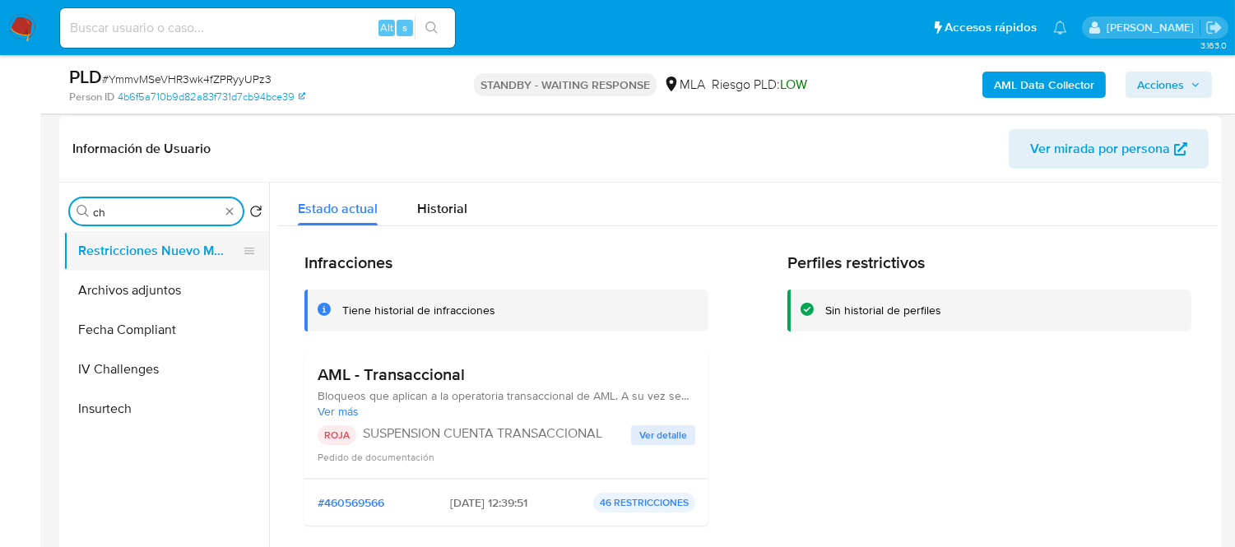
type input "c"
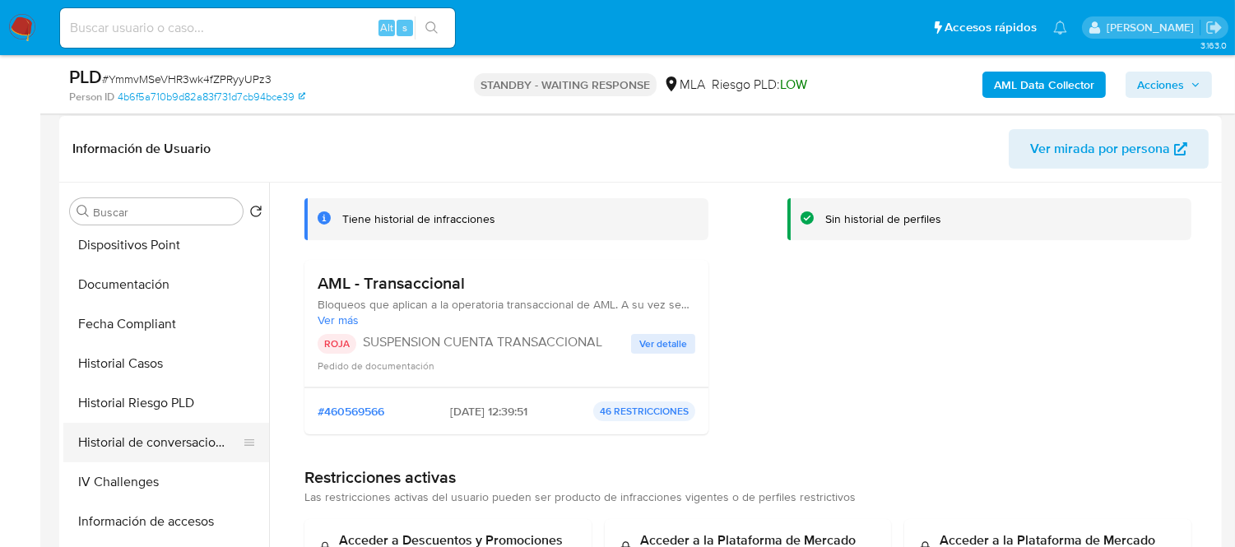
scroll to position [546, 0]
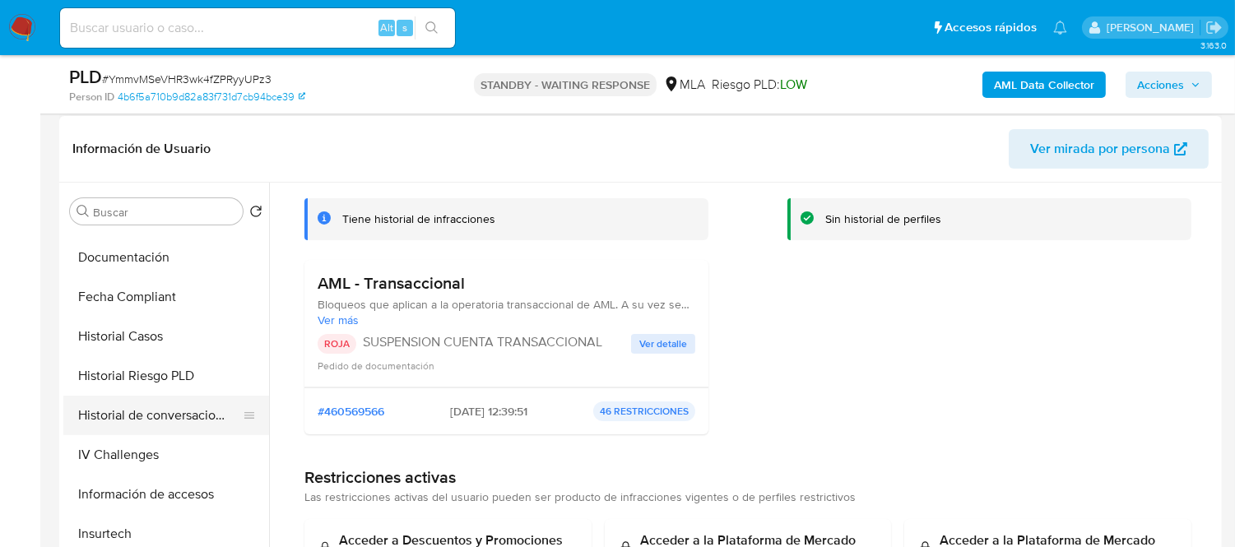
click at [122, 412] on button "Historial de conversaciones" at bounding box center [159, 415] width 192 height 39
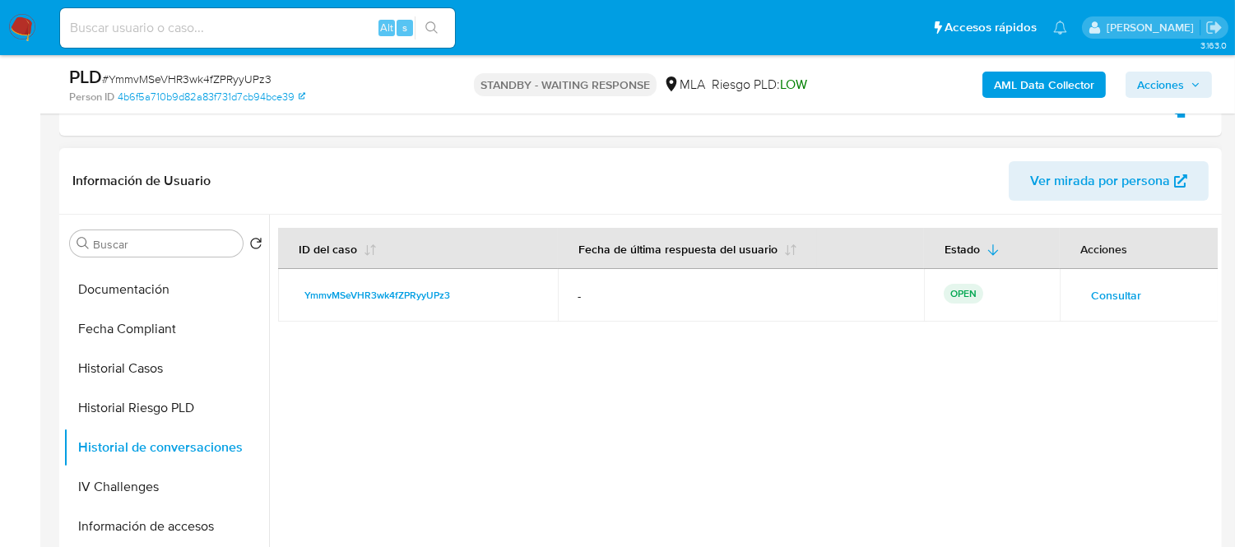
scroll to position [365, 0]
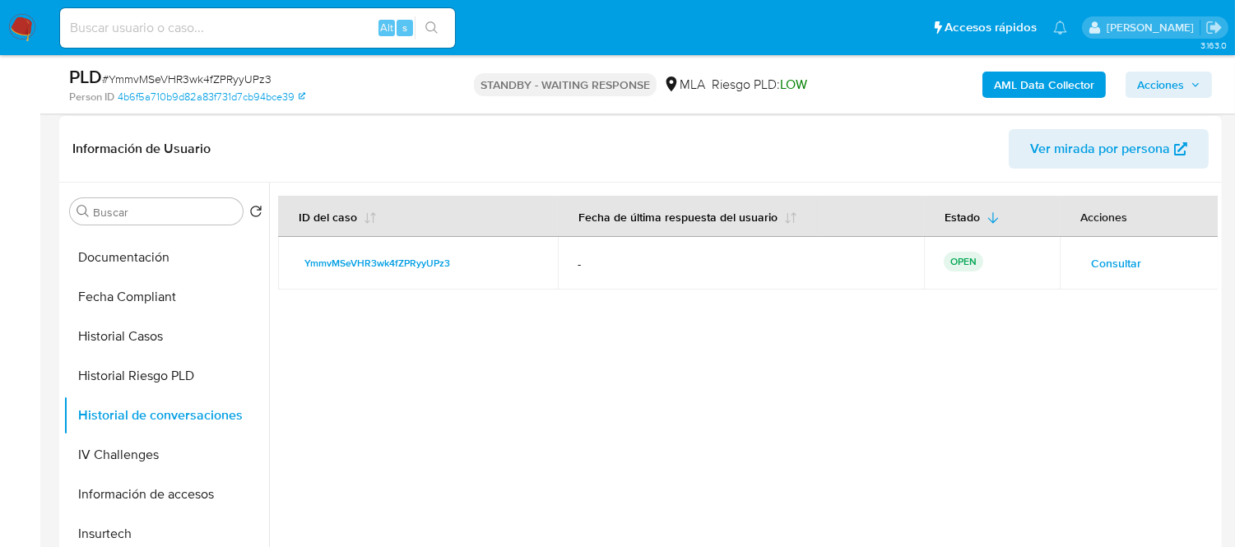
click at [473, 276] on td "YmmvMSeVHR3wk4fZPRyyUPz3" at bounding box center [418, 263] width 280 height 53
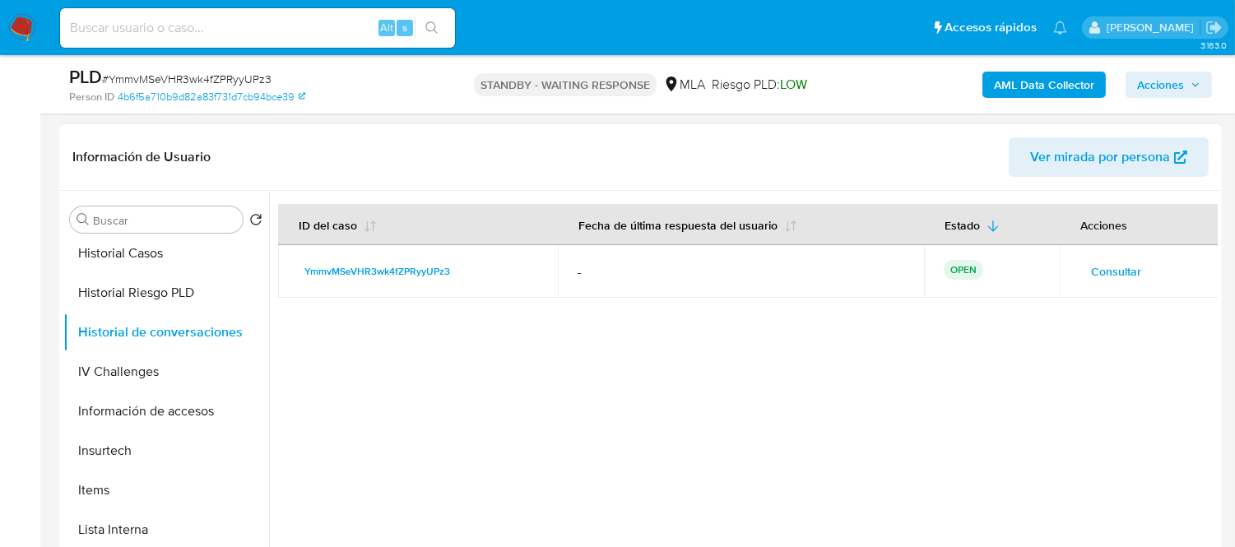
scroll to position [457, 0]
